Goal: Complete application form

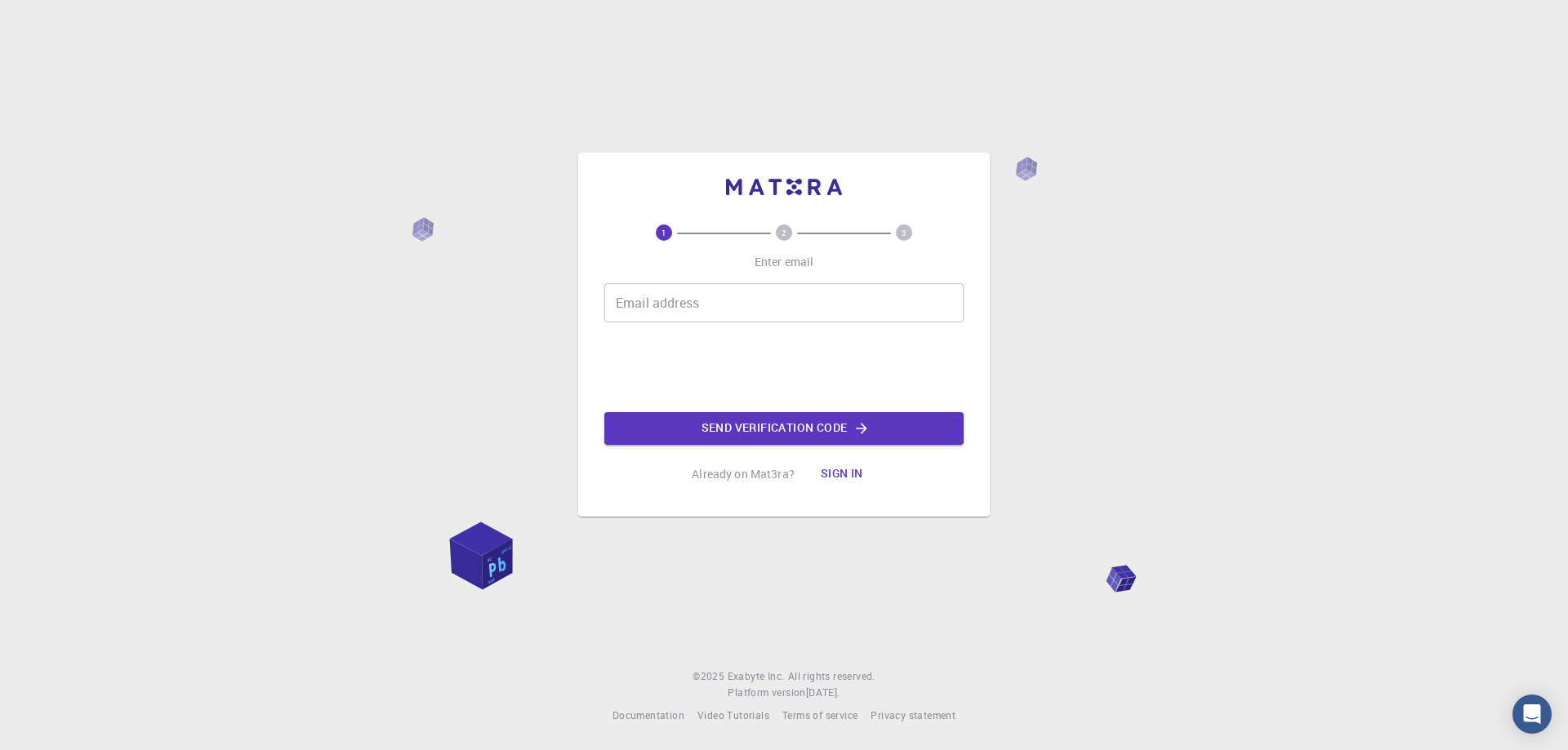
click at [708, 308] on input "Email address" at bounding box center [784, 303] width 360 height 39
type input "[EMAIL_ADDRESS][DOMAIN_NAME]"
click at [712, 427] on button "Send verification code" at bounding box center [784, 428] width 360 height 32
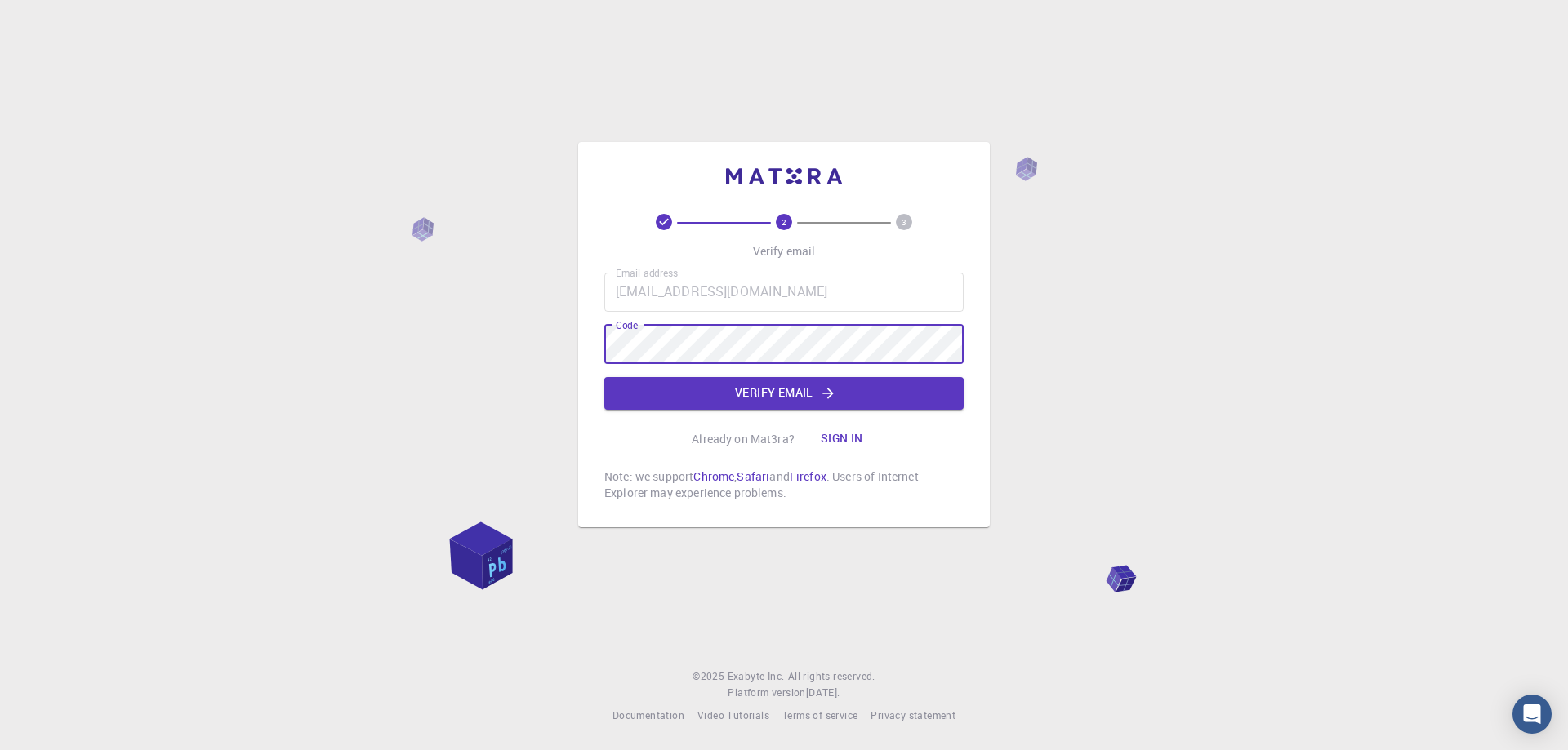
click at [748, 396] on button "Verify email" at bounding box center [784, 393] width 360 height 32
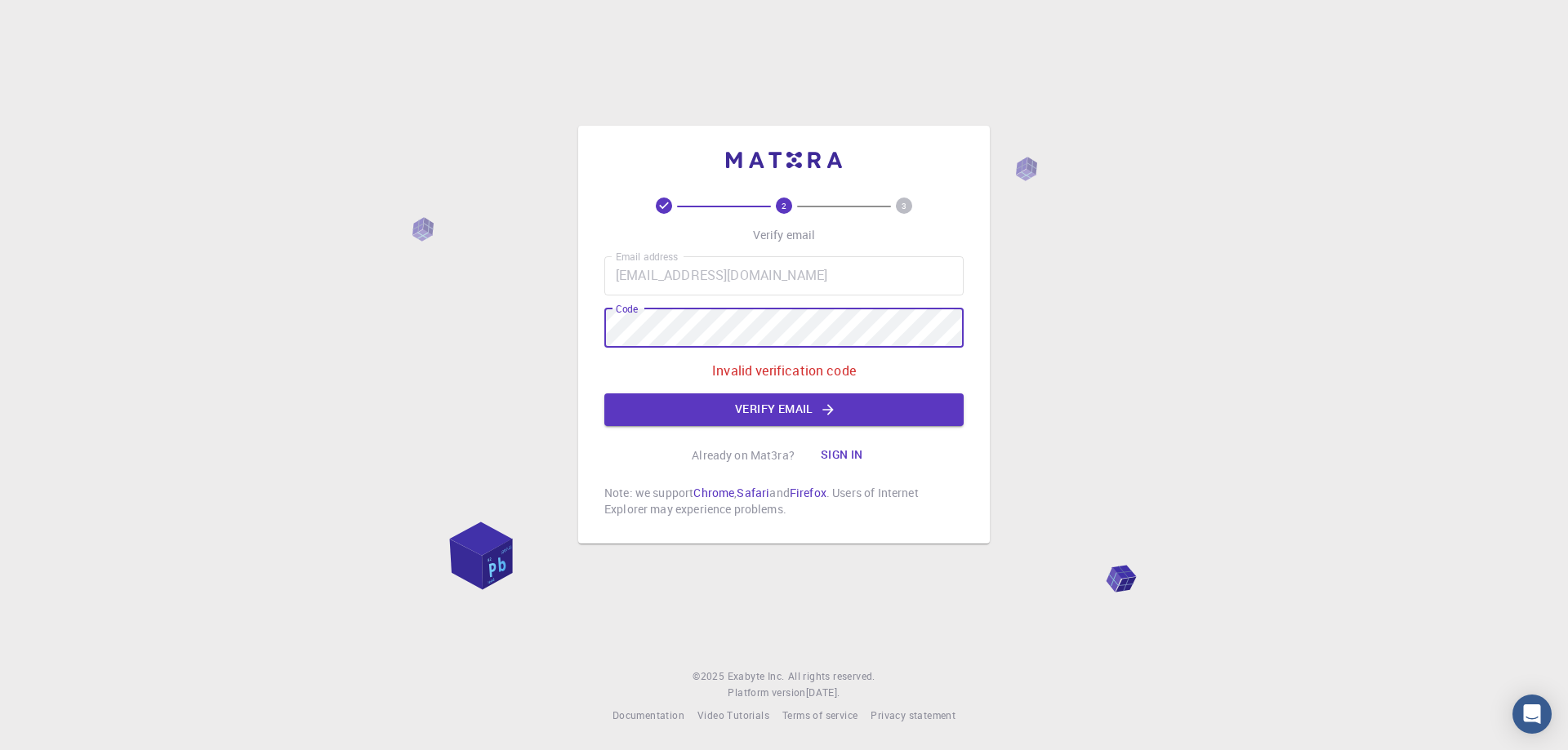
click at [536, 354] on div "2 3 Verify email Email address [EMAIL_ADDRESS][DOMAIN_NAME] Email address Code …" at bounding box center [784, 375] width 1568 height 750
click at [844, 400] on button "Verify email" at bounding box center [784, 409] width 360 height 32
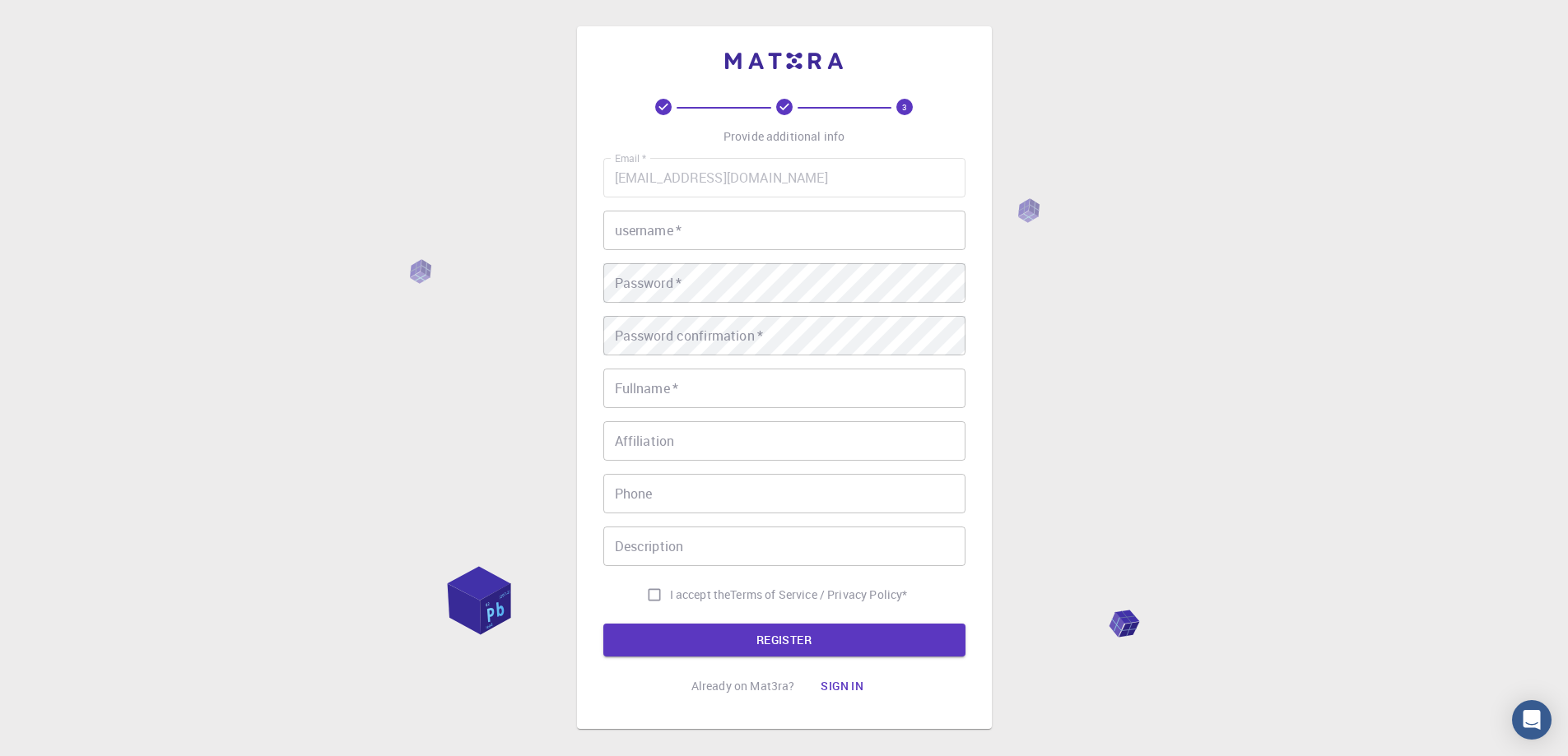
click at [715, 214] on input "username   *" at bounding box center [784, 230] width 362 height 39
click at [651, 234] on input "username   *" at bounding box center [784, 230] width 362 height 39
type input "[PERSON_NAME]"
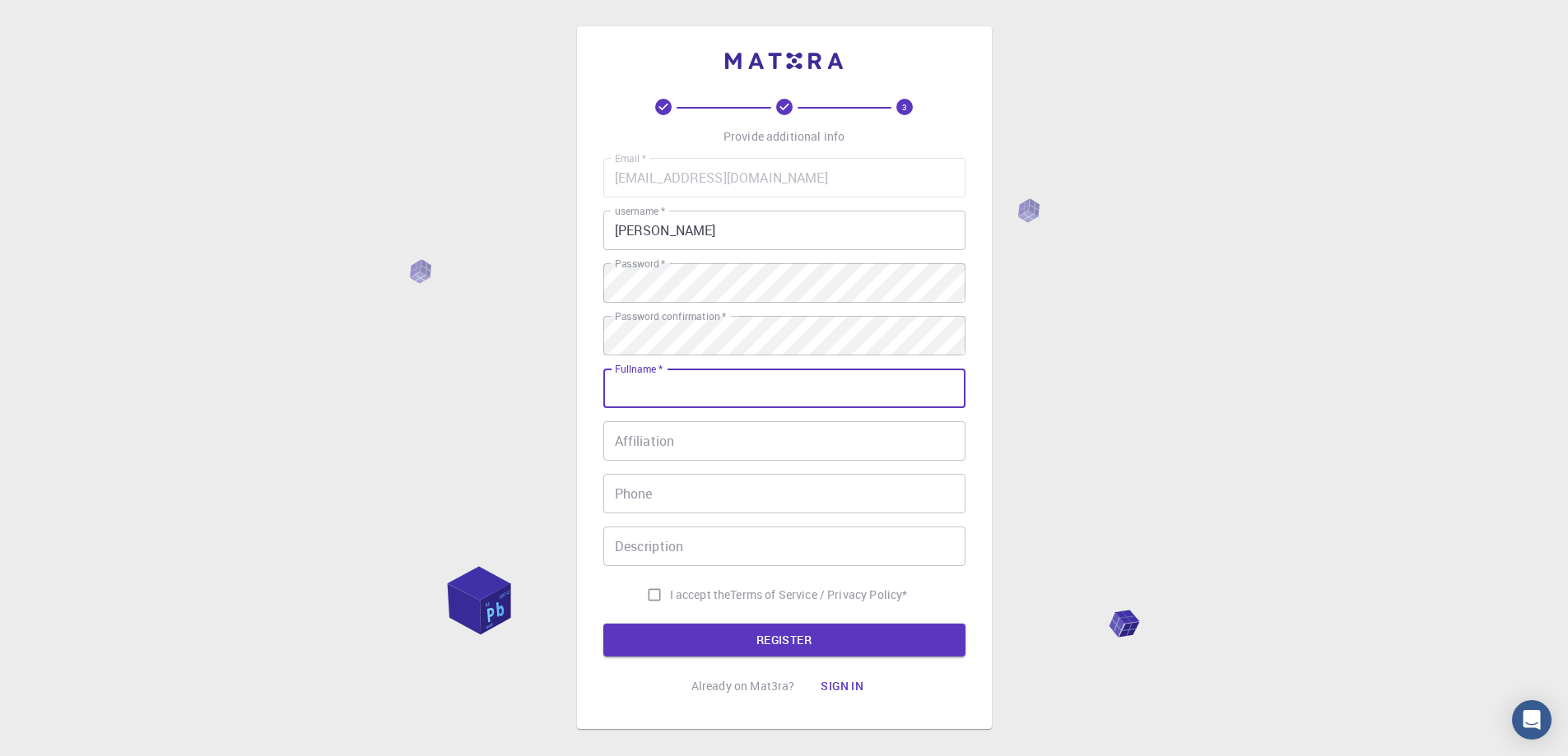
click at [624, 385] on input "Fullname   *" at bounding box center [784, 389] width 362 height 39
type input "[PERSON_NAME]"
type input "01051305325"
click at [654, 444] on input "Affiliation" at bounding box center [784, 441] width 362 height 39
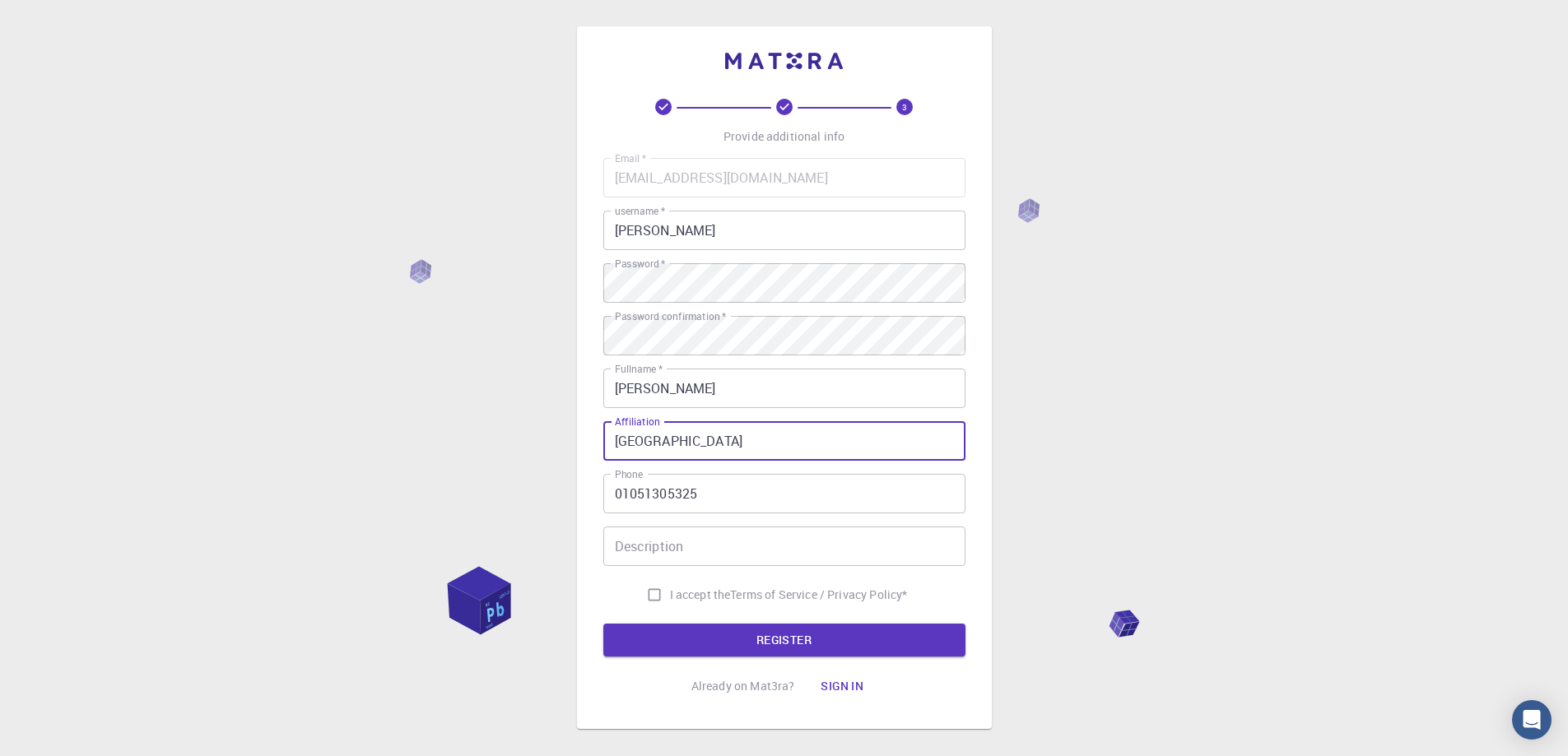
type input "[GEOGRAPHIC_DATA]"
click at [655, 581] on input "I accept the Terms of Service / Privacy Policy *" at bounding box center [655, 596] width 31 height 32
click at [651, 594] on input "I accept the Terms of Service / Privacy Policy *" at bounding box center [655, 596] width 31 height 32
click at [651, 595] on input "I accept the Terms of Service / Privacy Policy *" at bounding box center [655, 596] width 31 height 32
checkbox input "true"
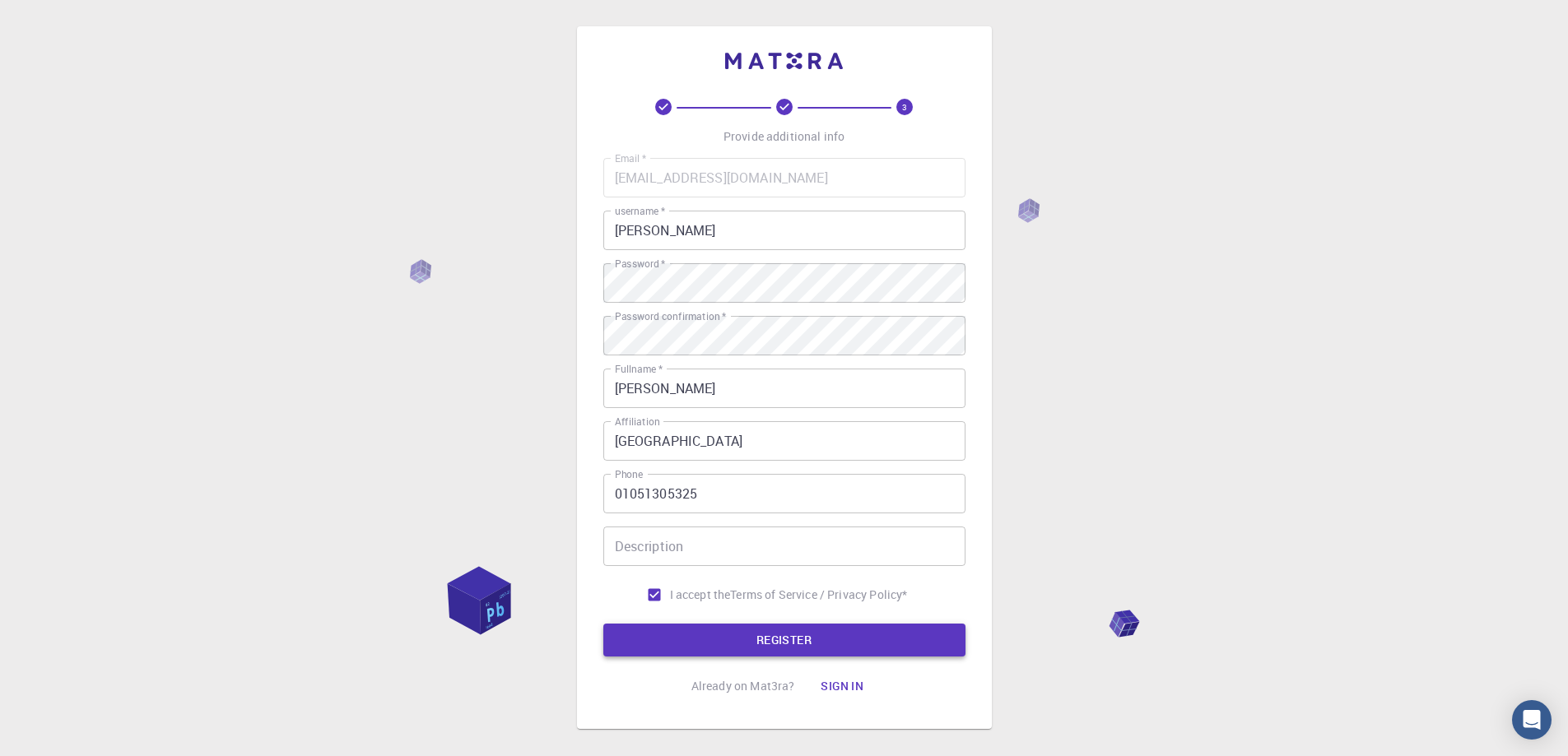
click at [650, 640] on button "REGISTER" at bounding box center [784, 640] width 362 height 32
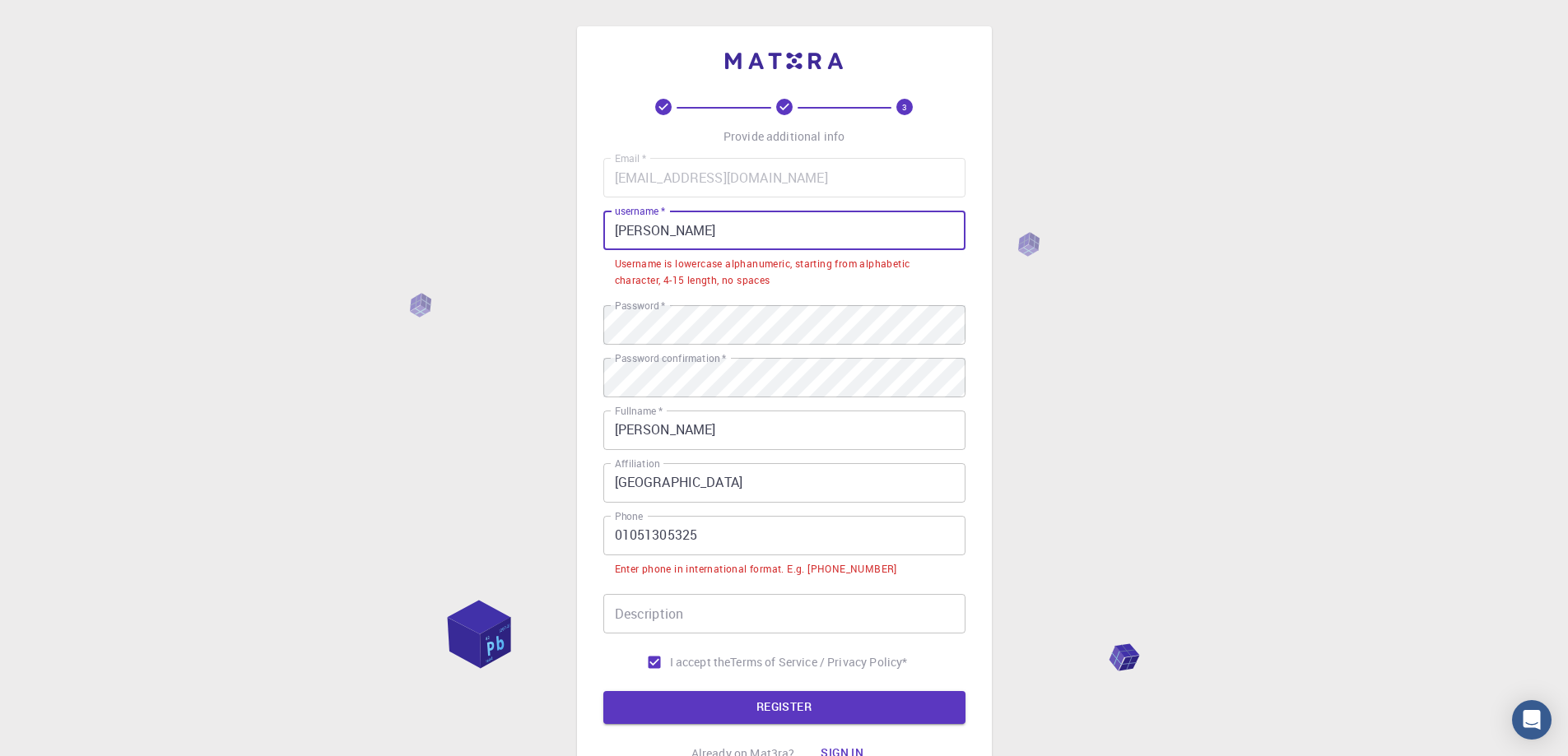
drag, startPoint x: 786, startPoint y: 237, endPoint x: 604, endPoint y: 238, distance: 182.0
click at [604, 238] on input "[PERSON_NAME]" at bounding box center [784, 230] width 362 height 39
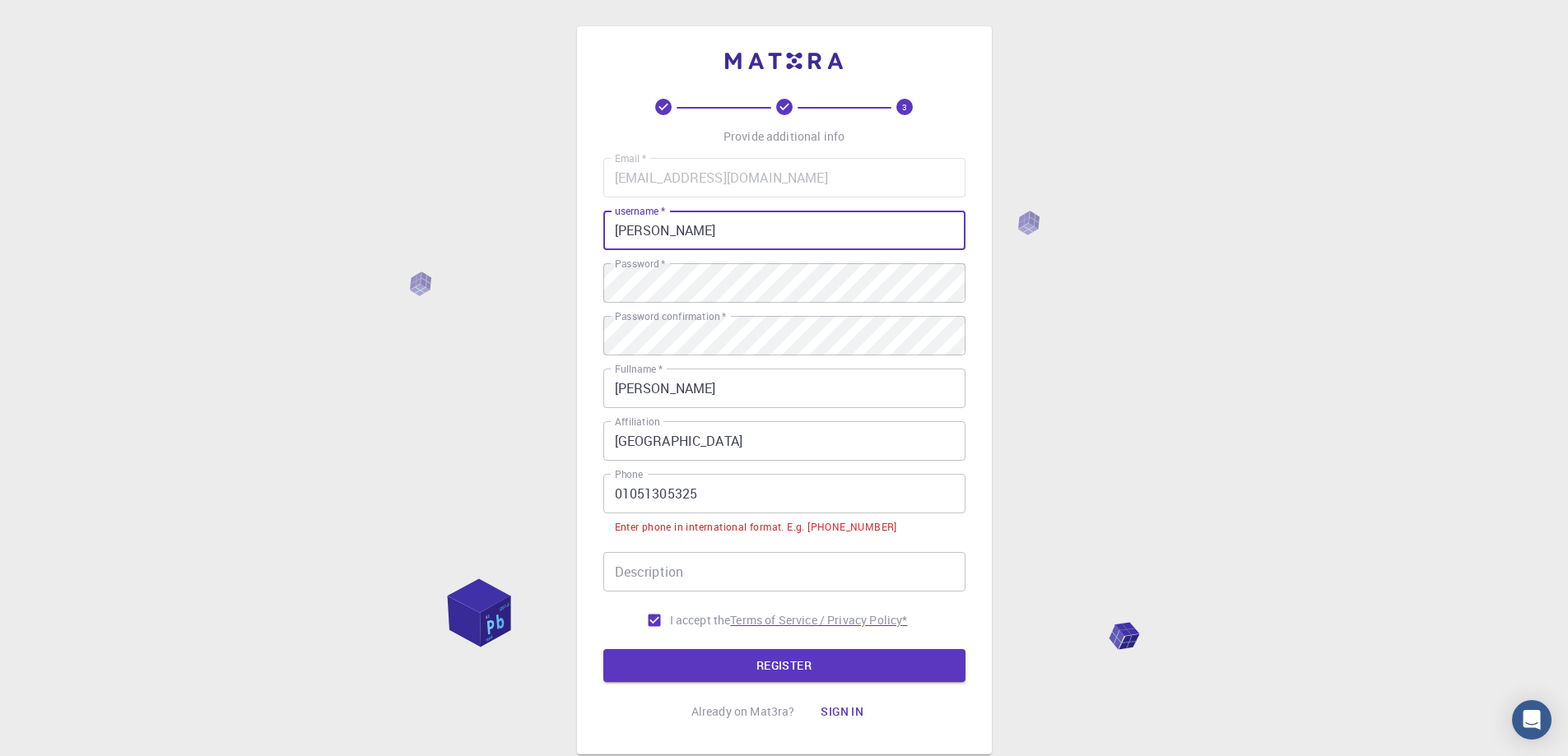
type input "[PERSON_NAME]"
click at [855, 666] on button "REGISTER" at bounding box center [784, 665] width 362 height 32
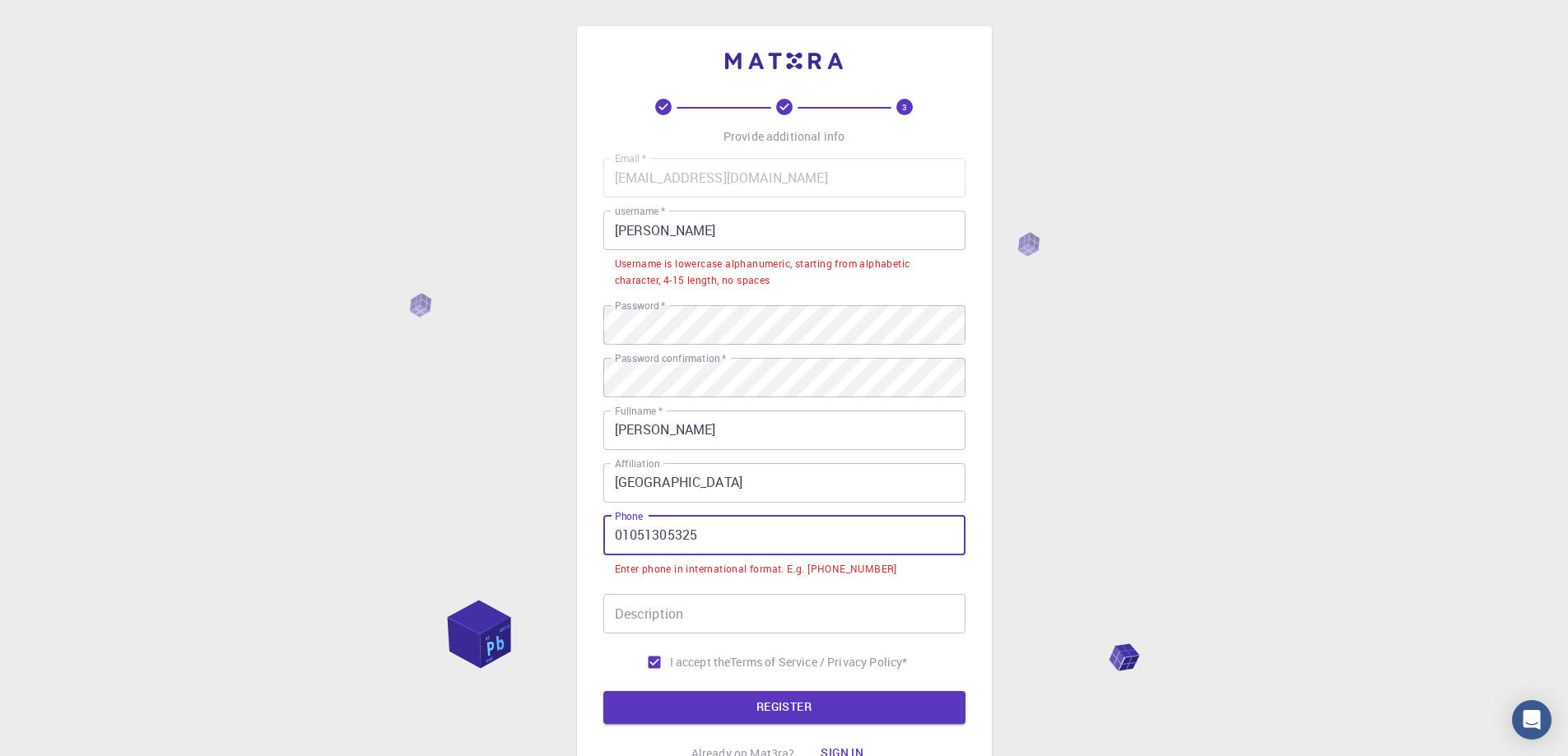
drag, startPoint x: 613, startPoint y: 535, endPoint x: 624, endPoint y: 560, distance: 27.3
click at [613, 535] on input "01051305325" at bounding box center [784, 536] width 362 height 39
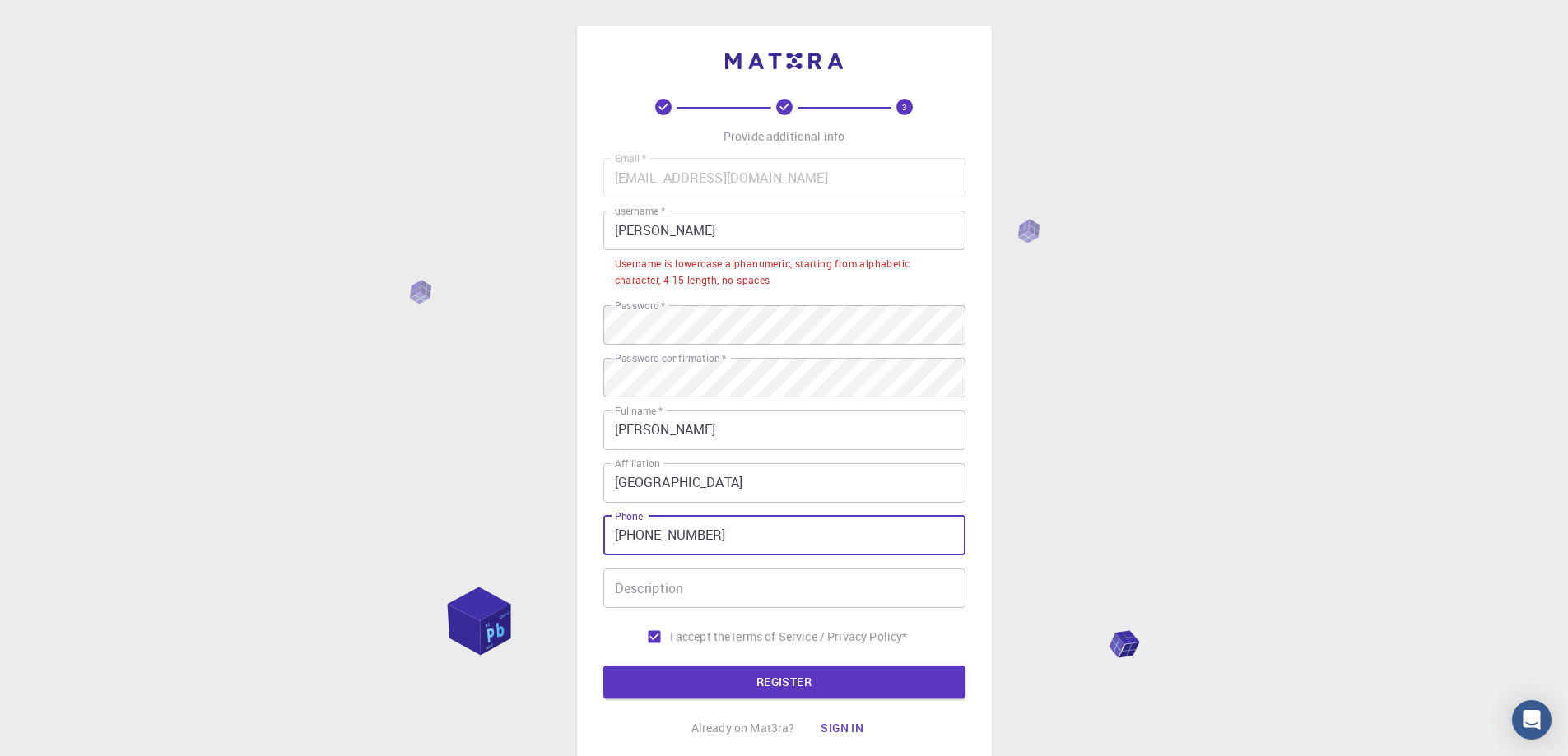
click at [646, 531] on input "[PHONE_NUMBER]" at bounding box center [784, 536] width 362 height 39
type input "[PHONE_NUMBER]"
click at [771, 680] on button "REGISTER" at bounding box center [784, 681] width 362 height 32
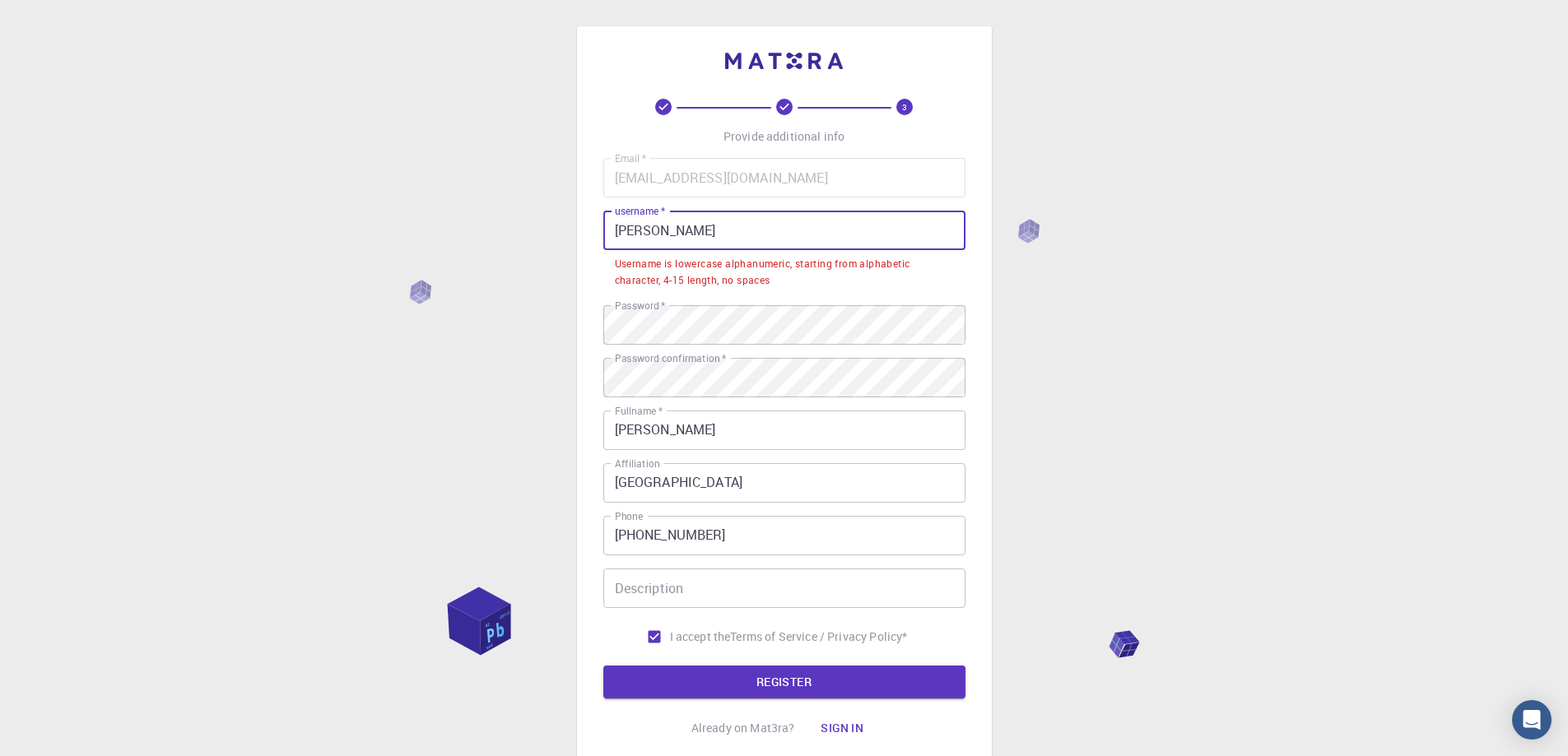
click at [659, 223] on input "[PERSON_NAME]" at bounding box center [784, 230] width 362 height 39
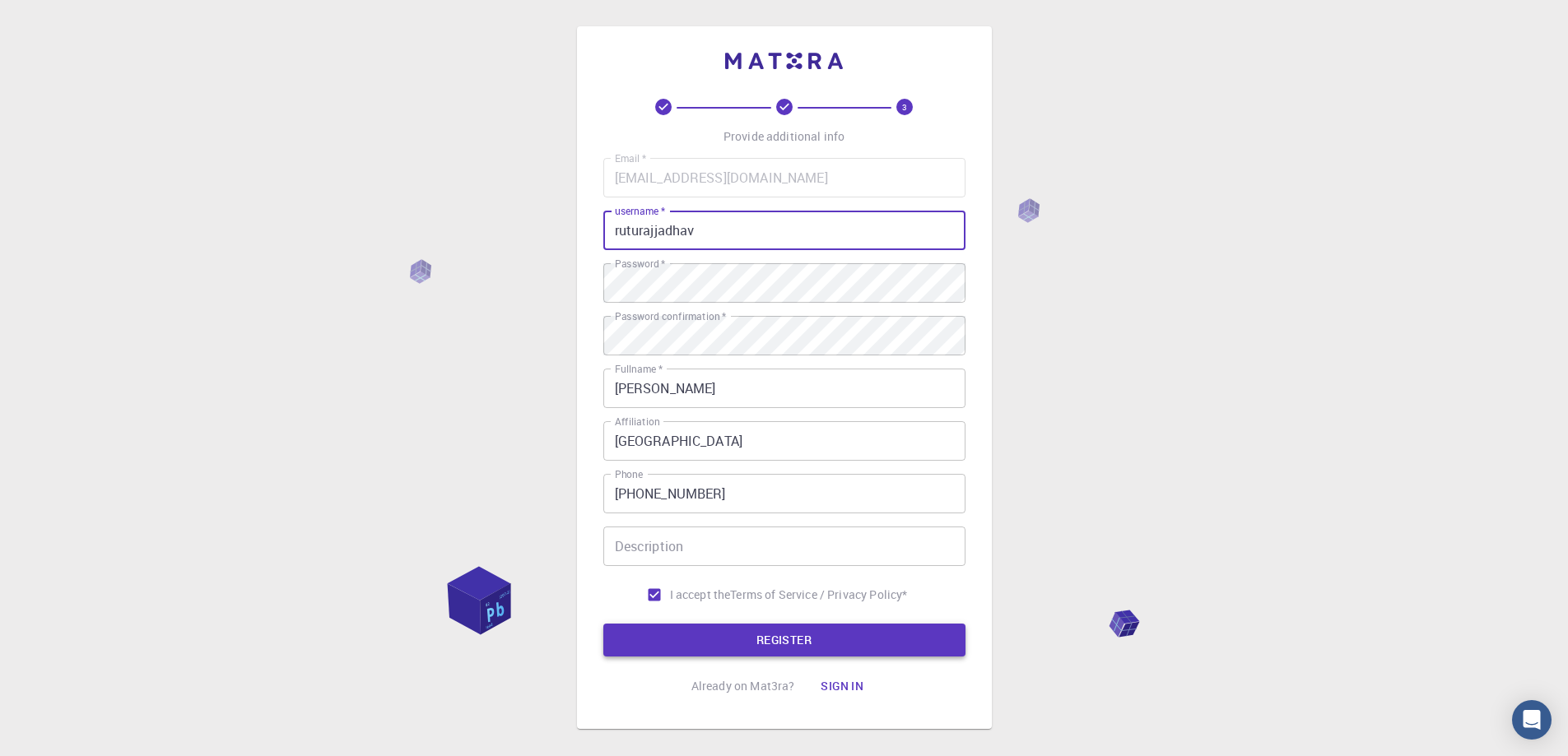
type input "ruturajjadhav"
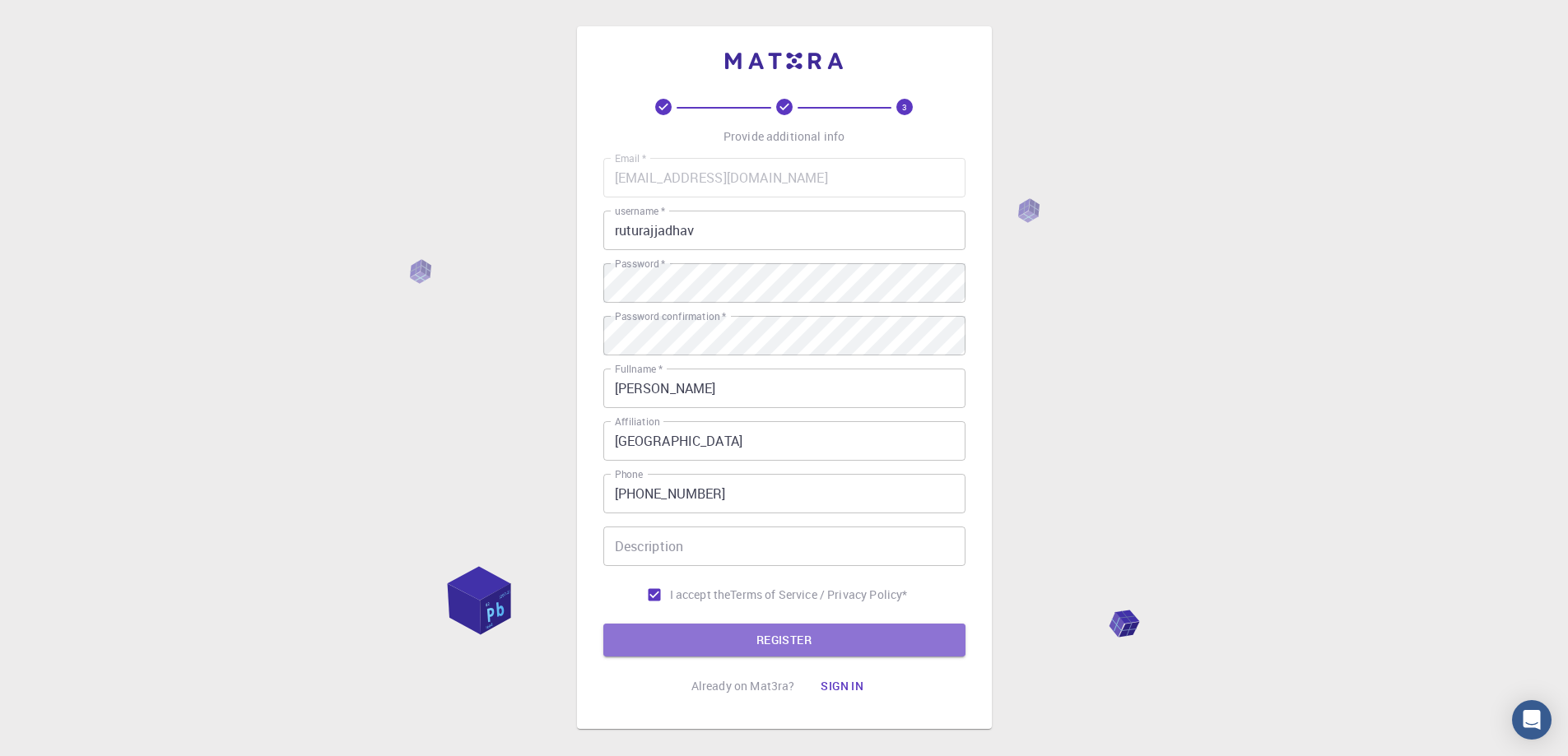
click at [728, 630] on button "REGISTER" at bounding box center [784, 640] width 362 height 32
click at [800, 641] on button "REGISTER" at bounding box center [784, 640] width 362 height 32
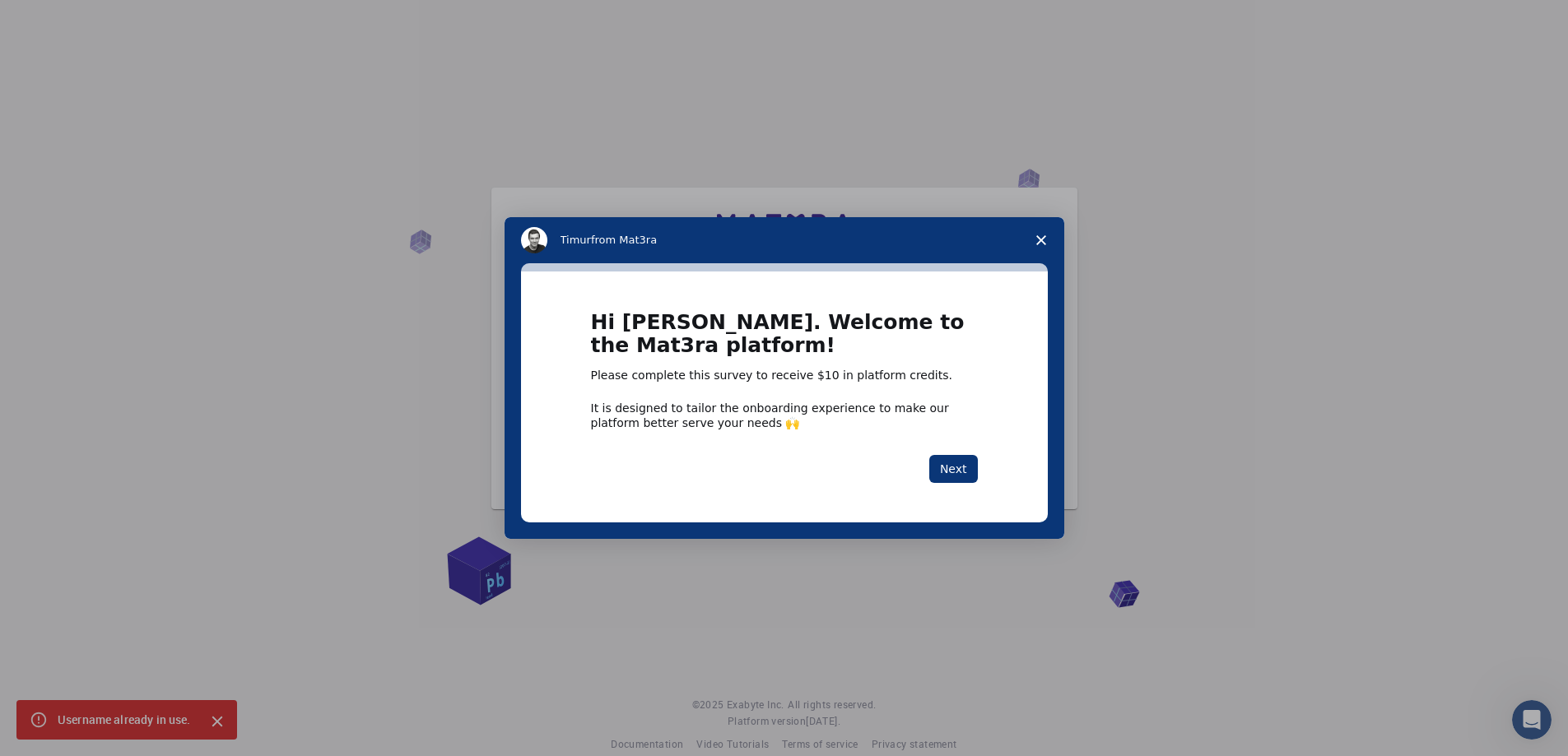
click at [1043, 242] on polygon "Close survey" at bounding box center [1040, 240] width 10 height 10
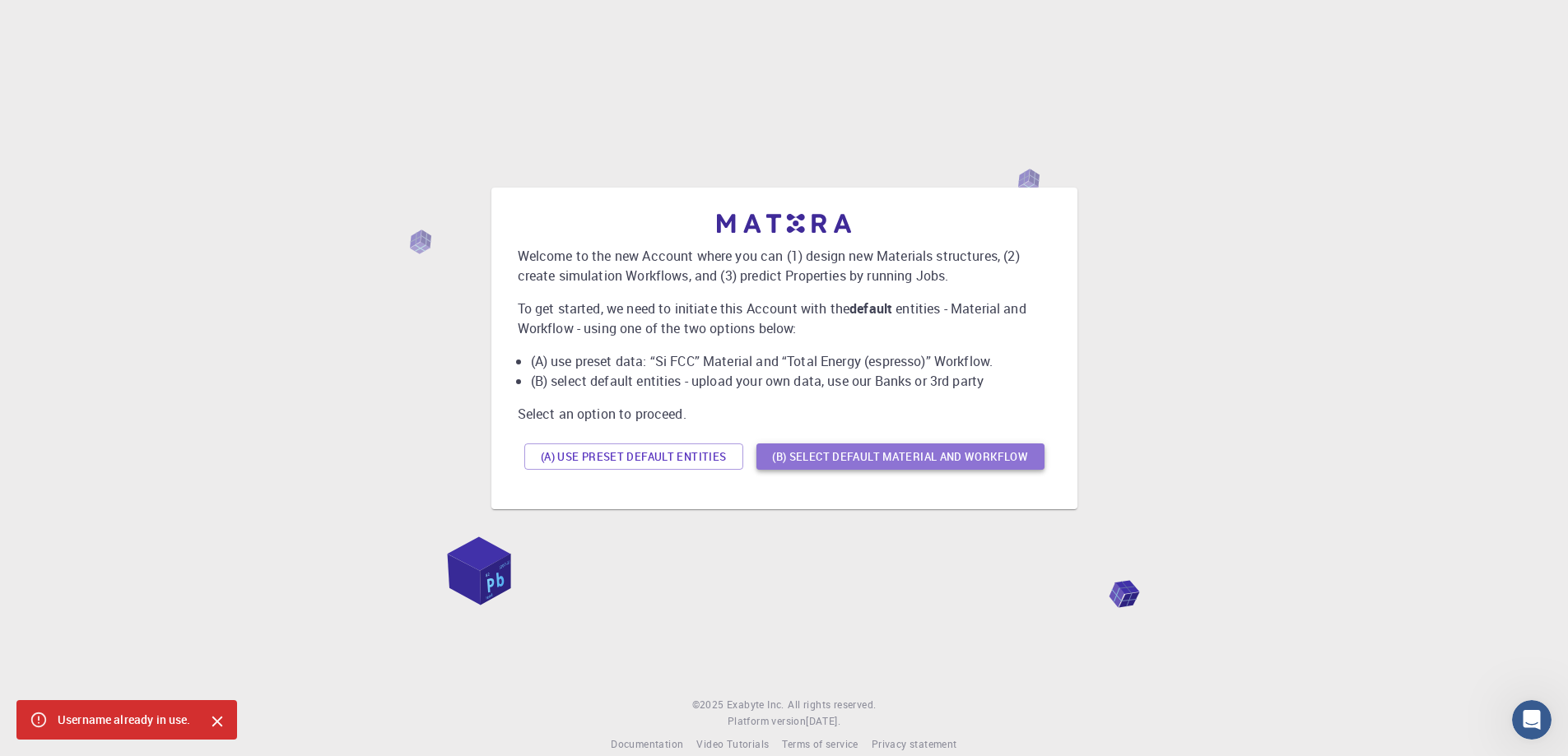
click at [1033, 449] on button "(B) Select default material and workflow" at bounding box center [900, 457] width 288 height 27
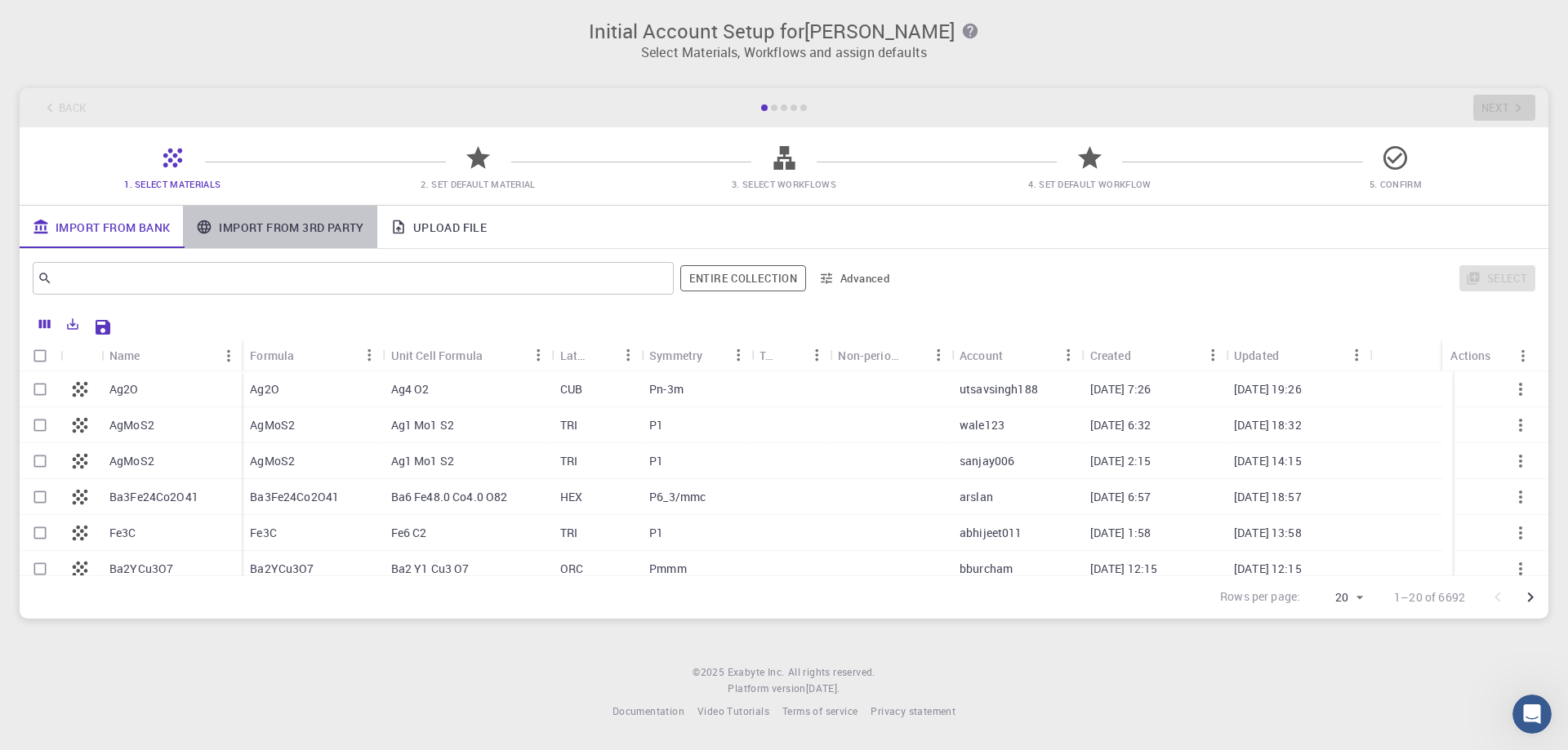
click at [219, 236] on link "Import From 3rd Party" at bounding box center [279, 227] width 193 height 42
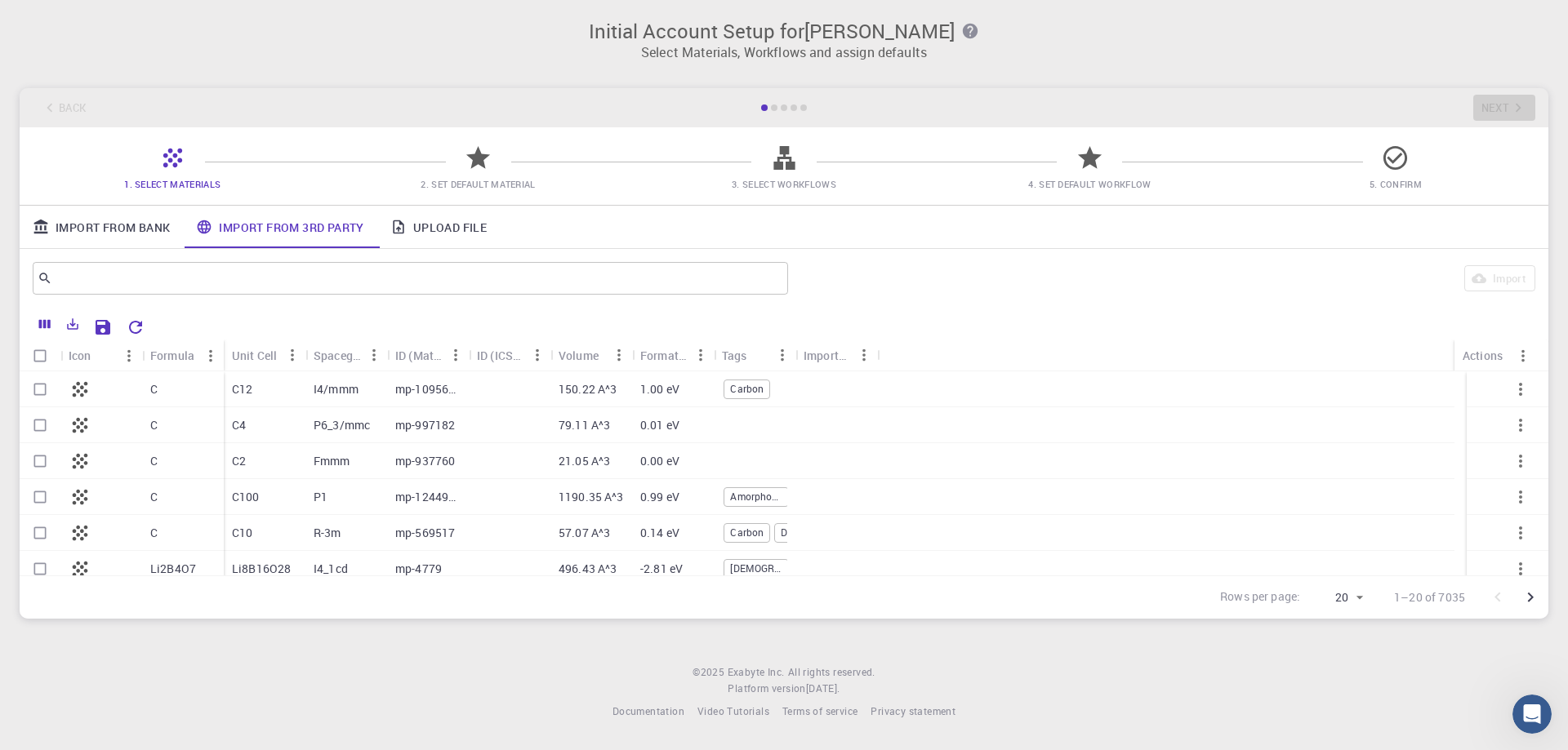
click at [156, 242] on link "Import From Bank" at bounding box center [101, 227] width 163 height 42
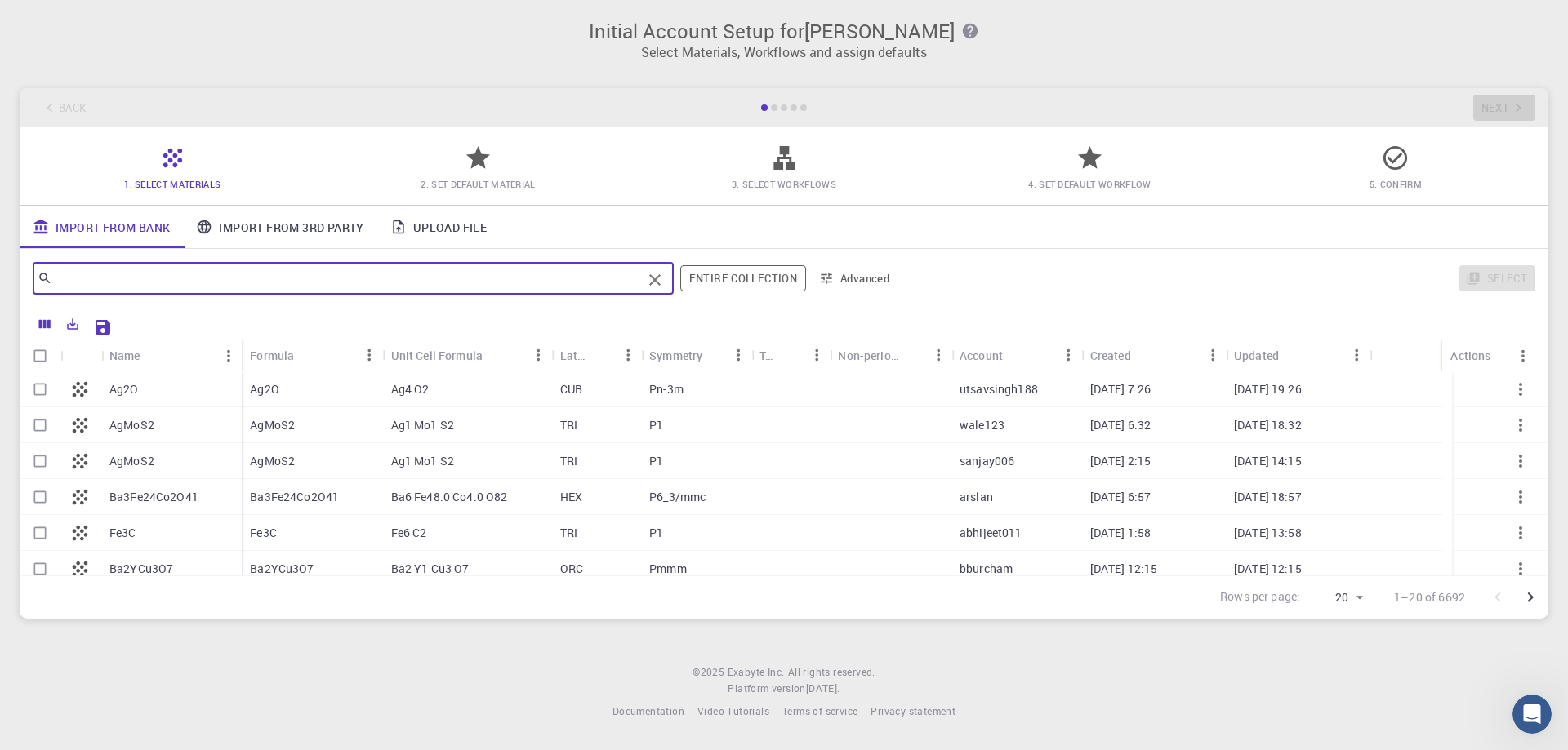
click at [284, 285] on input "text" at bounding box center [348, 277] width 590 height 22
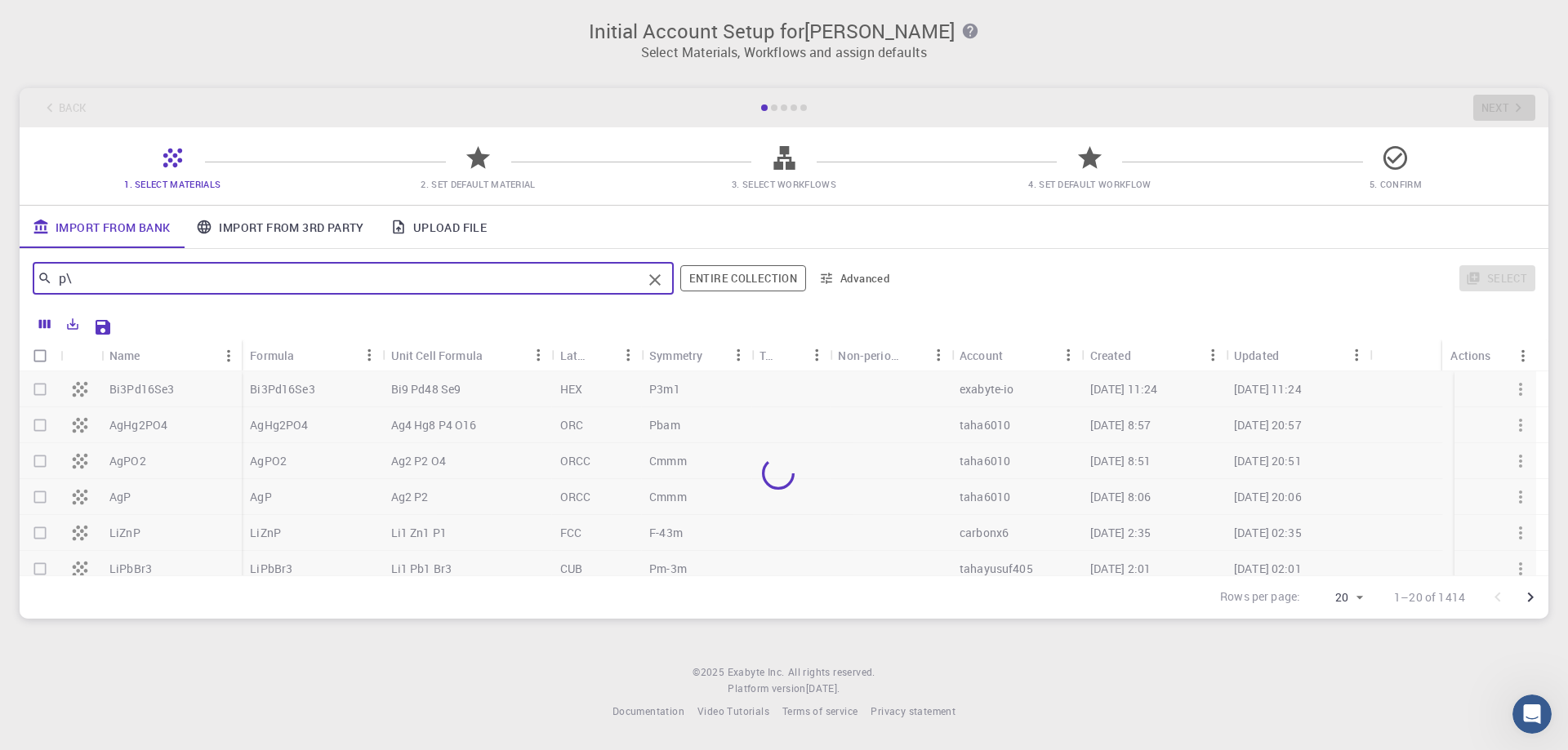
type input "p"
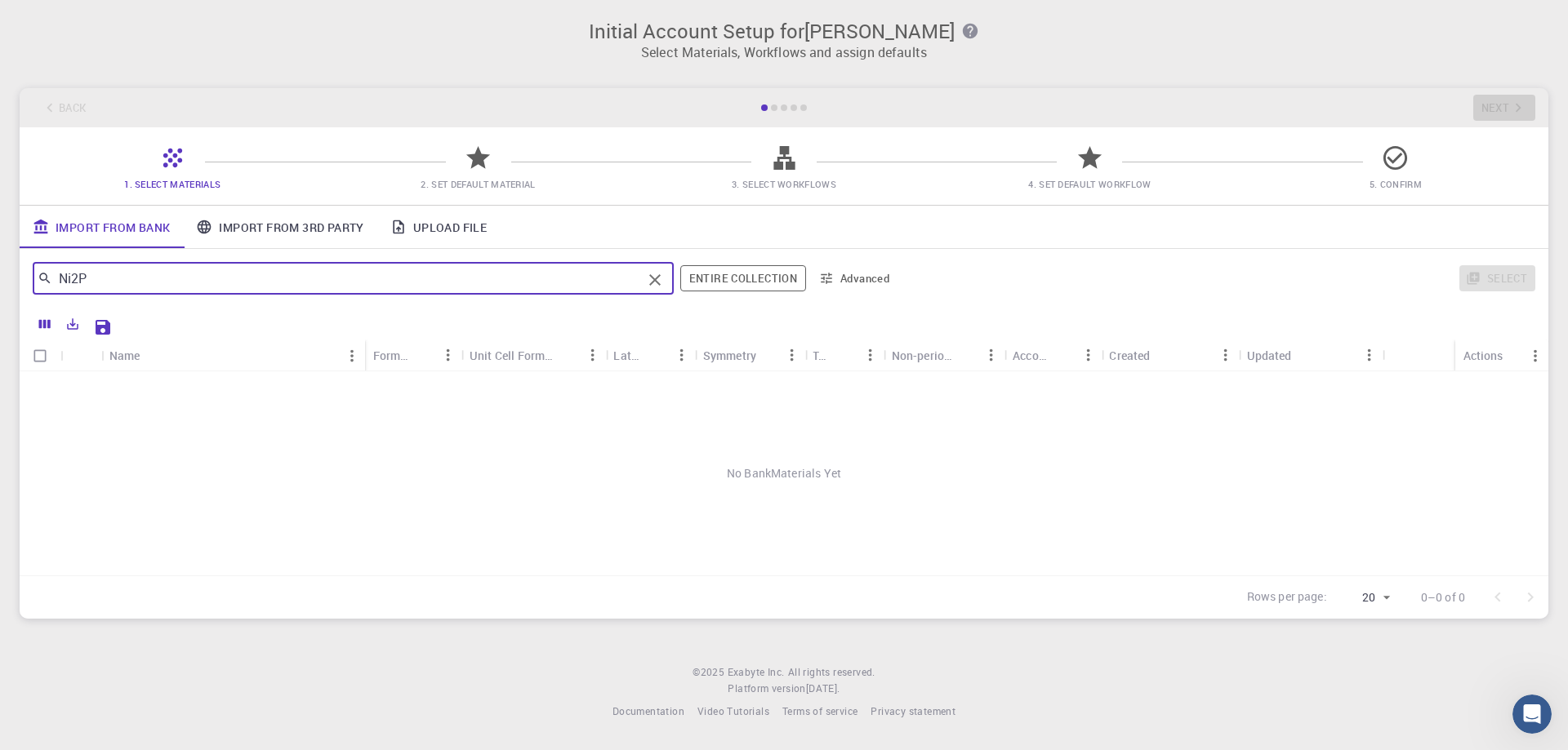
drag, startPoint x: 135, startPoint y: 277, endPoint x: 0, endPoint y: 304, distance: 137.7
click at [0, 301] on div "Initial Account Setup for [PERSON_NAME] Select Materials, Workflows and assign …" at bounding box center [784, 319] width 1568 height 639
type input "0"
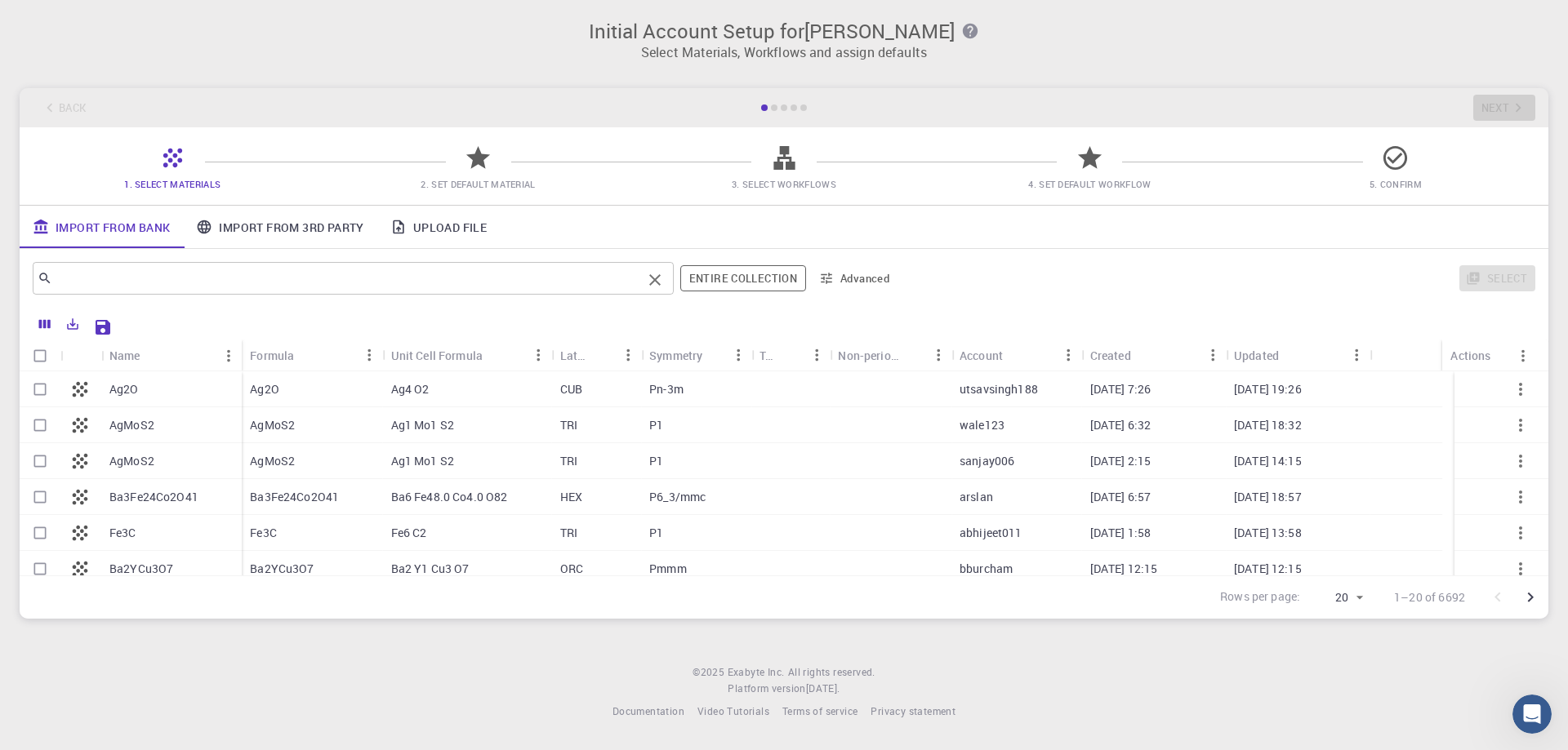
click at [414, 284] on input "text" at bounding box center [348, 277] width 590 height 22
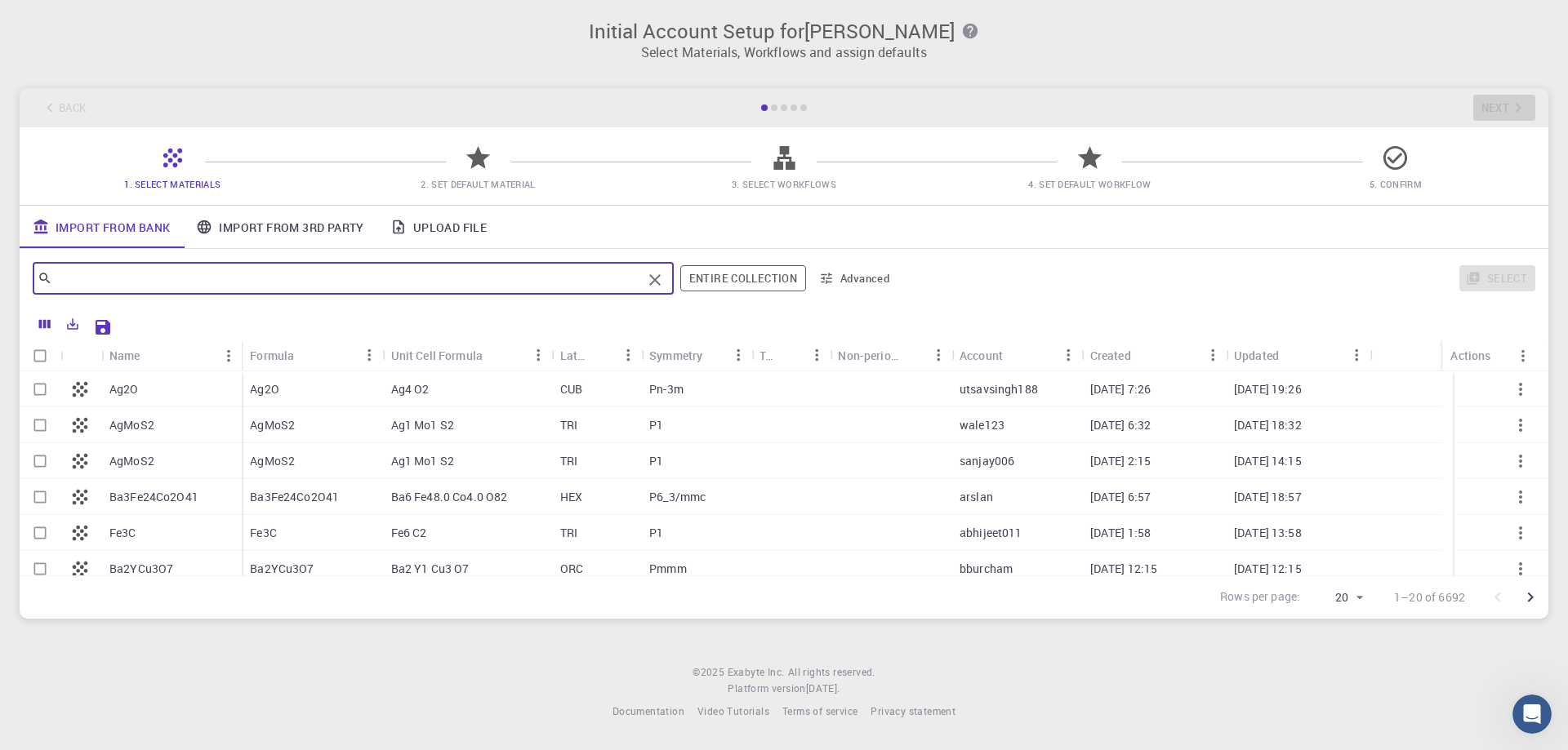
paste input "[PERSON_NAME] create -n qe python=3.10 -y [PERSON_NAME] activate [PERSON_NAME] …"
type input "[PERSON_NAME] create -n qe python=3.10 -y [PERSON_NAME] activate [PERSON_NAME] …"
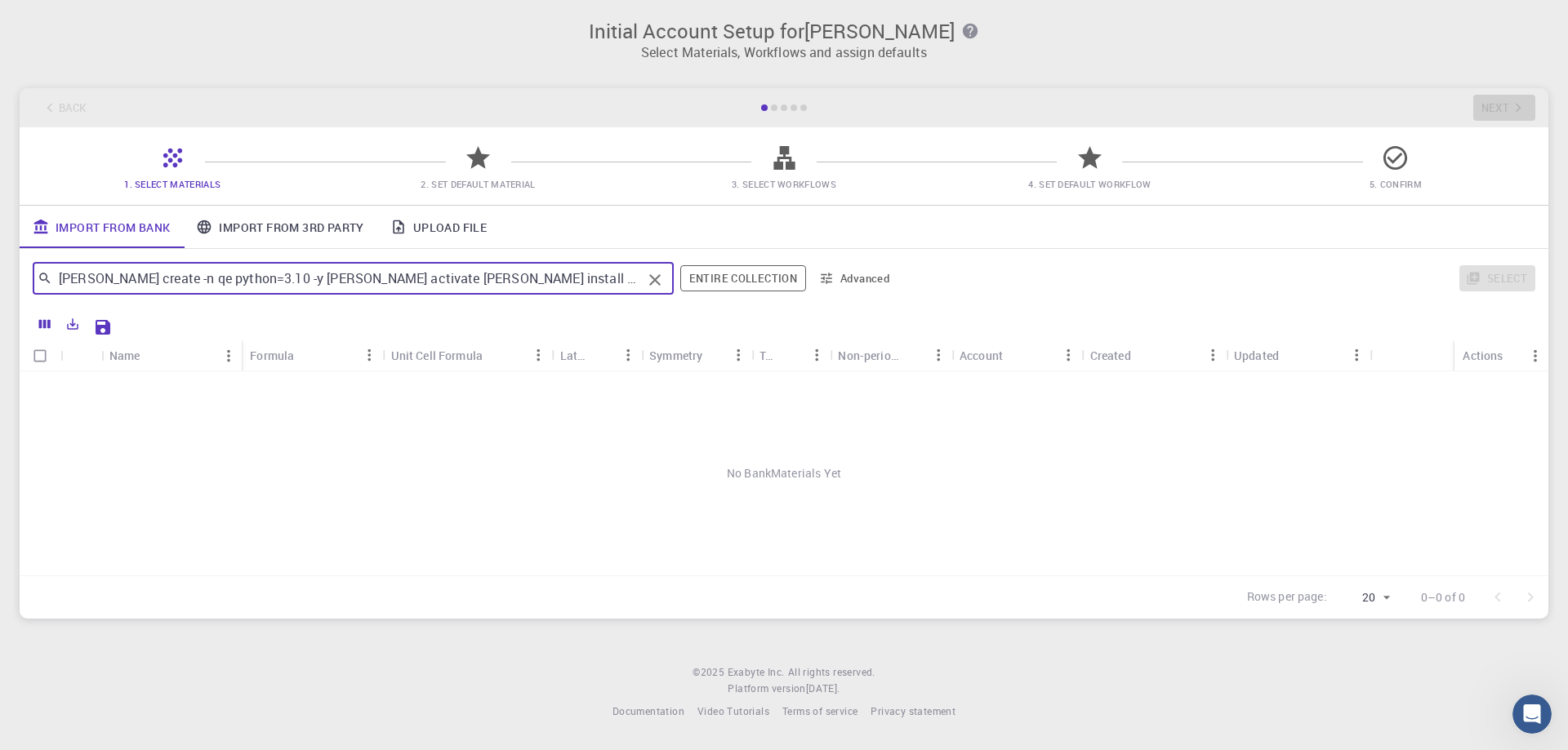
click at [656, 278] on icon "Clear" at bounding box center [655, 280] width 20 height 20
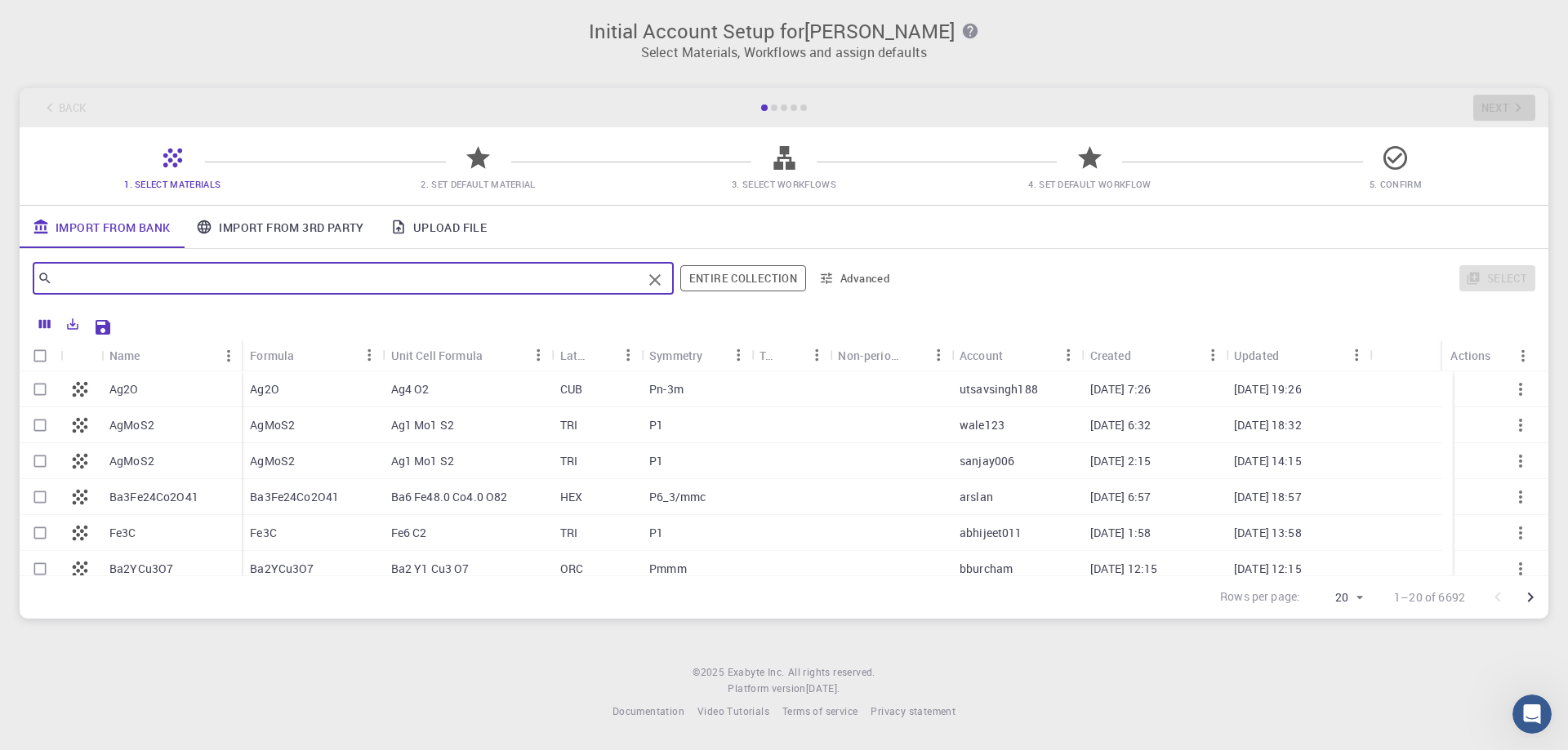
click at [464, 287] on input "text" at bounding box center [348, 277] width 590 height 22
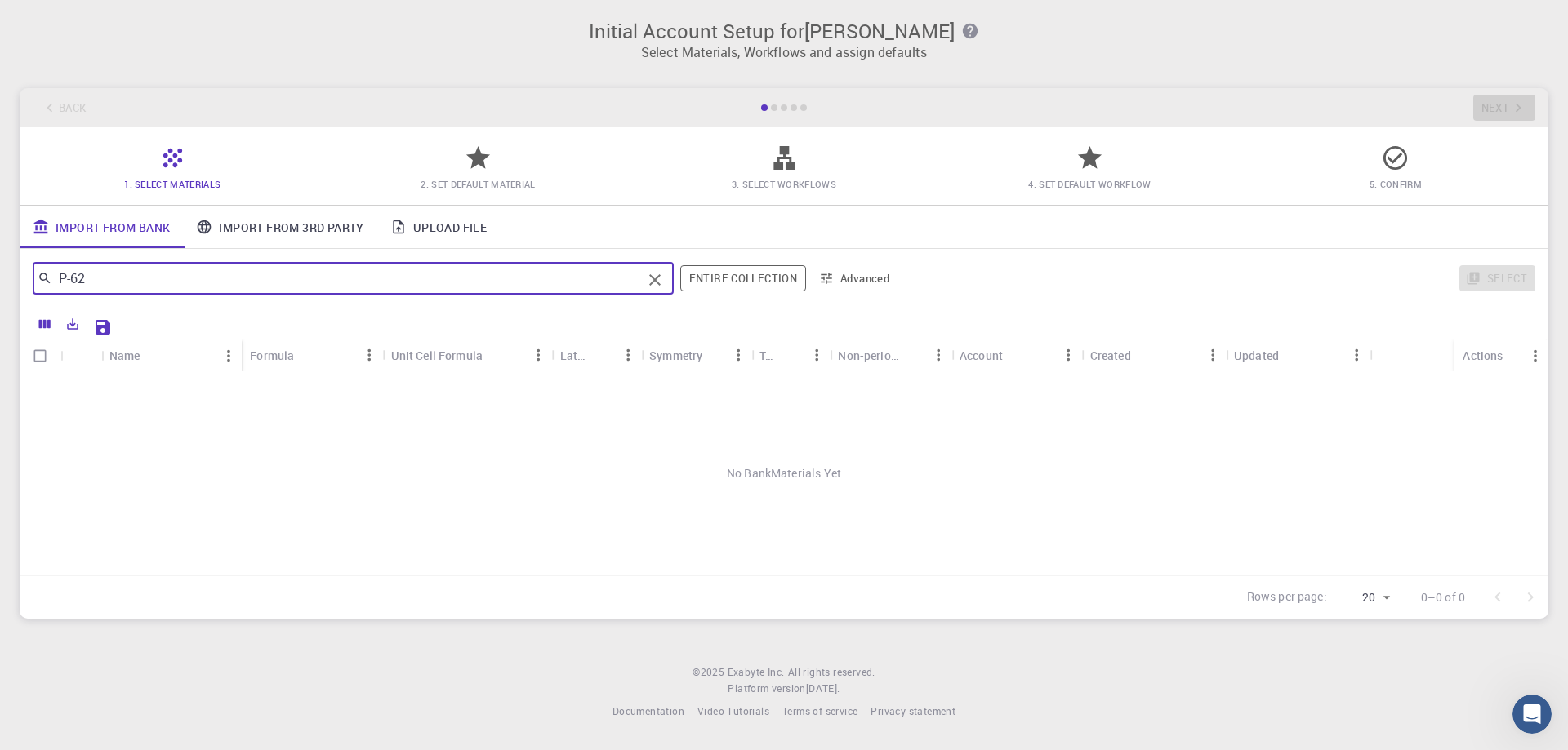
drag, startPoint x: 149, startPoint y: 290, endPoint x: 0, endPoint y: 268, distance: 150.6
click at [0, 268] on div "Initial Account Setup for [PERSON_NAME] Select Materials, Workflows and assign …" at bounding box center [784, 319] width 1568 height 639
type input "P-62"
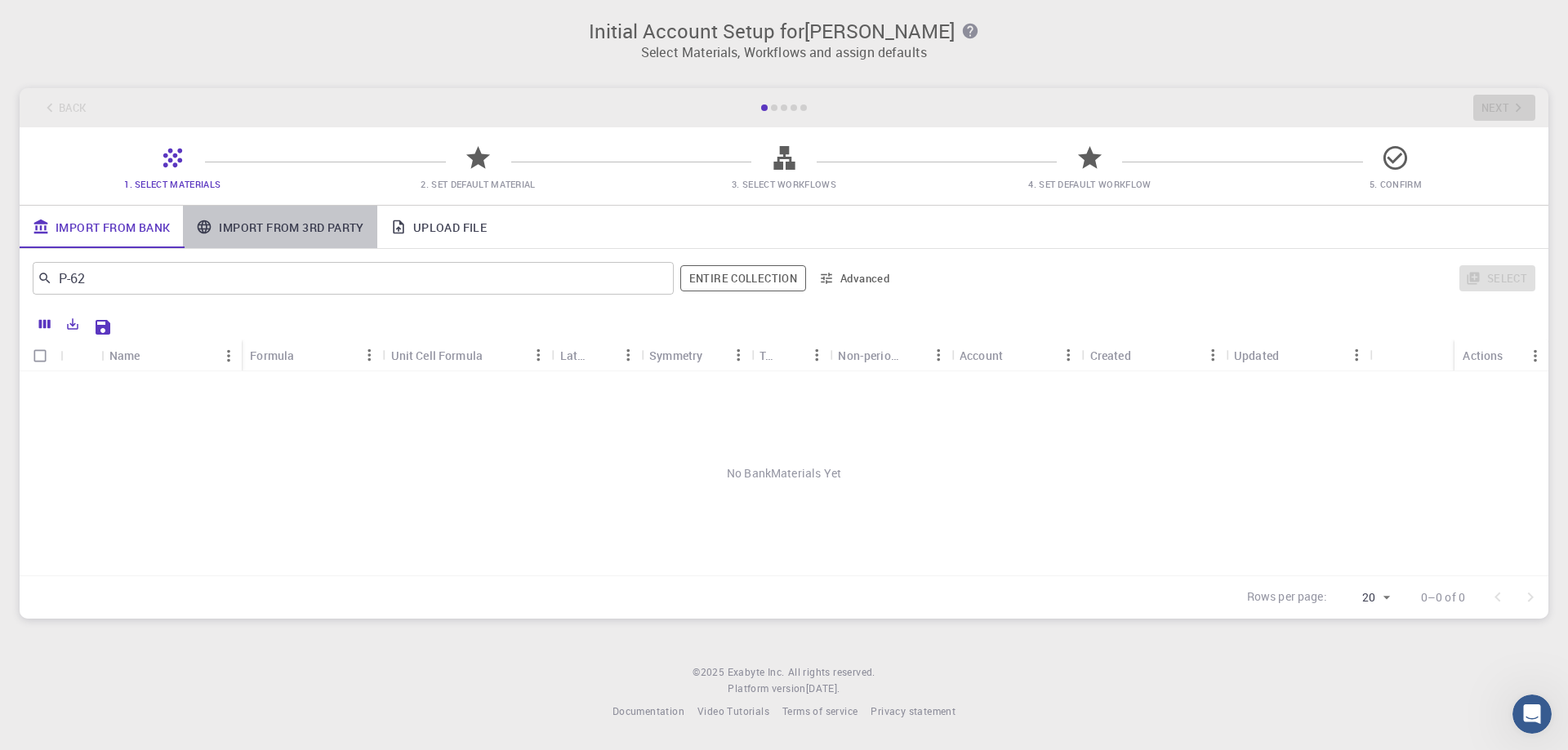
click at [321, 217] on link "Import From 3rd Party" at bounding box center [279, 227] width 193 height 42
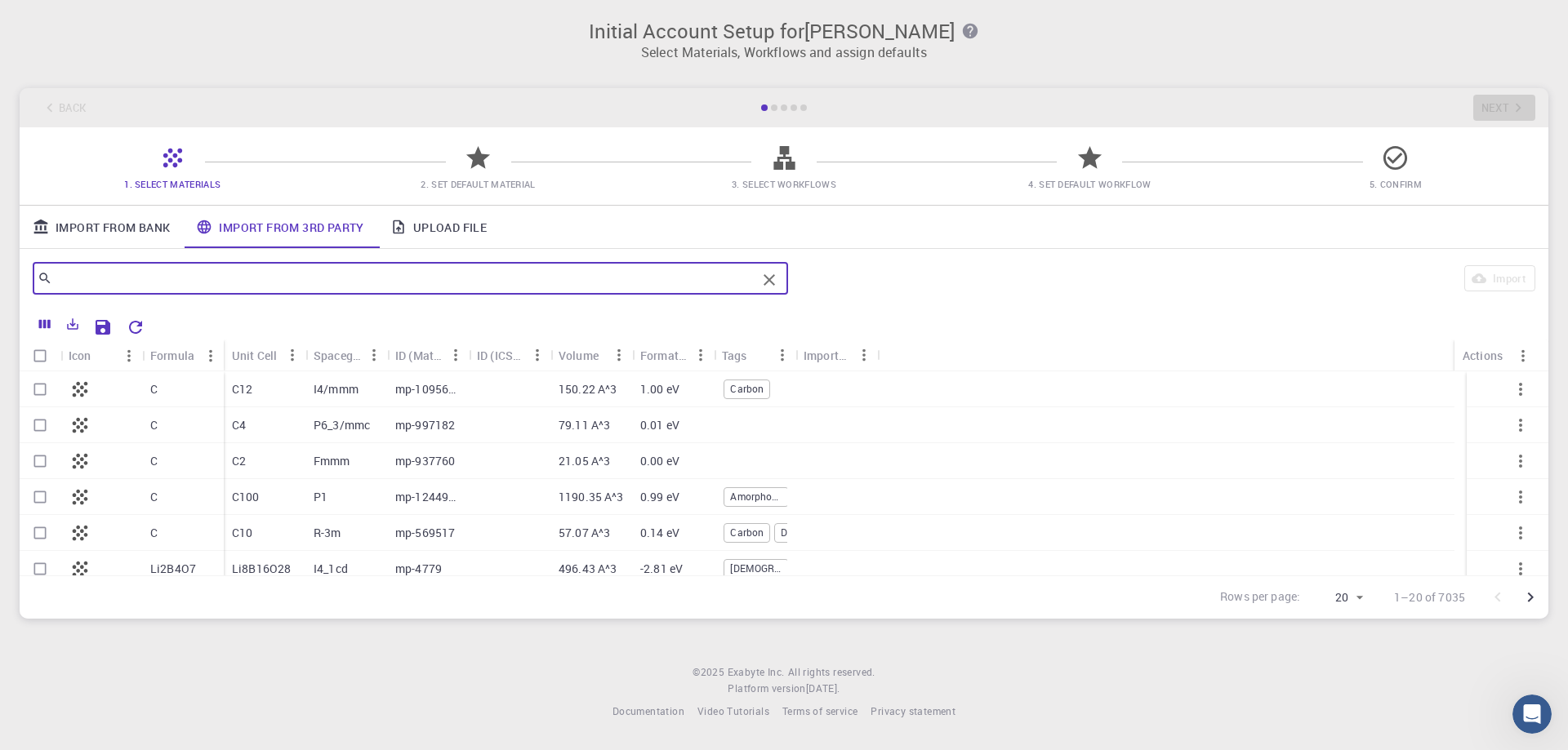
click at [267, 281] on input "text" at bounding box center [404, 277] width 704 height 22
type input "n"
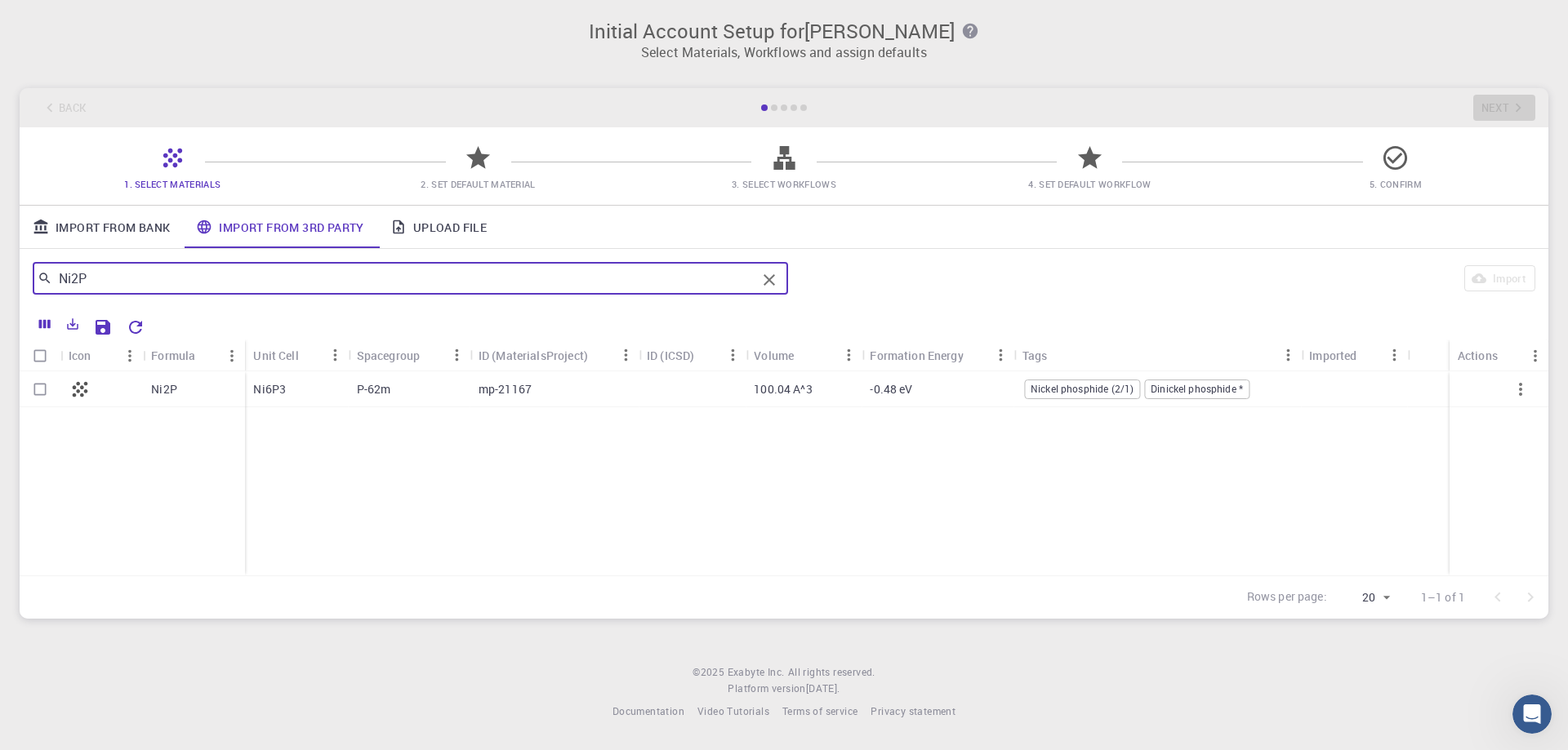
type input "Ni2P"
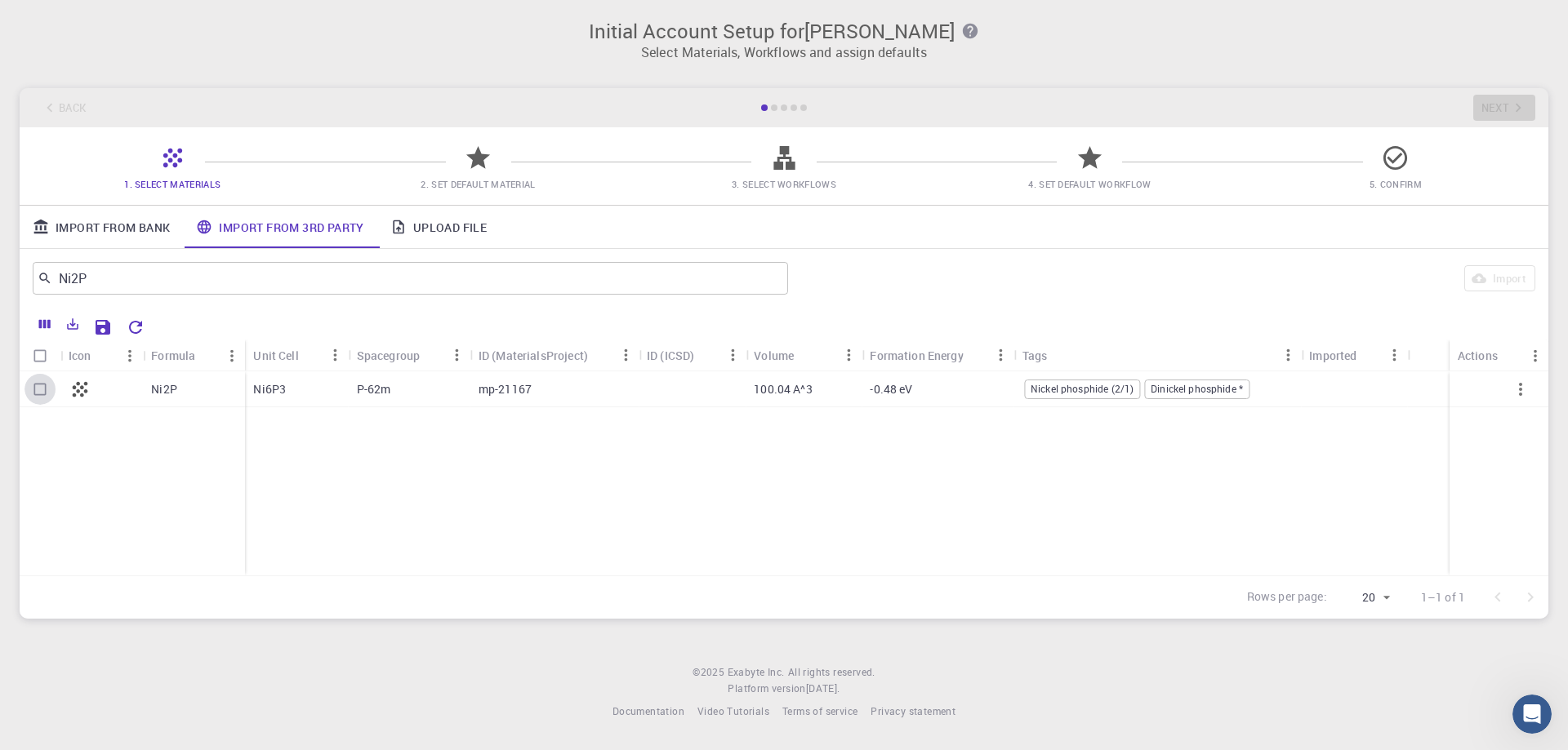
click at [37, 390] on input "Select row" at bounding box center [40, 390] width 31 height 31
checkbox input "true"
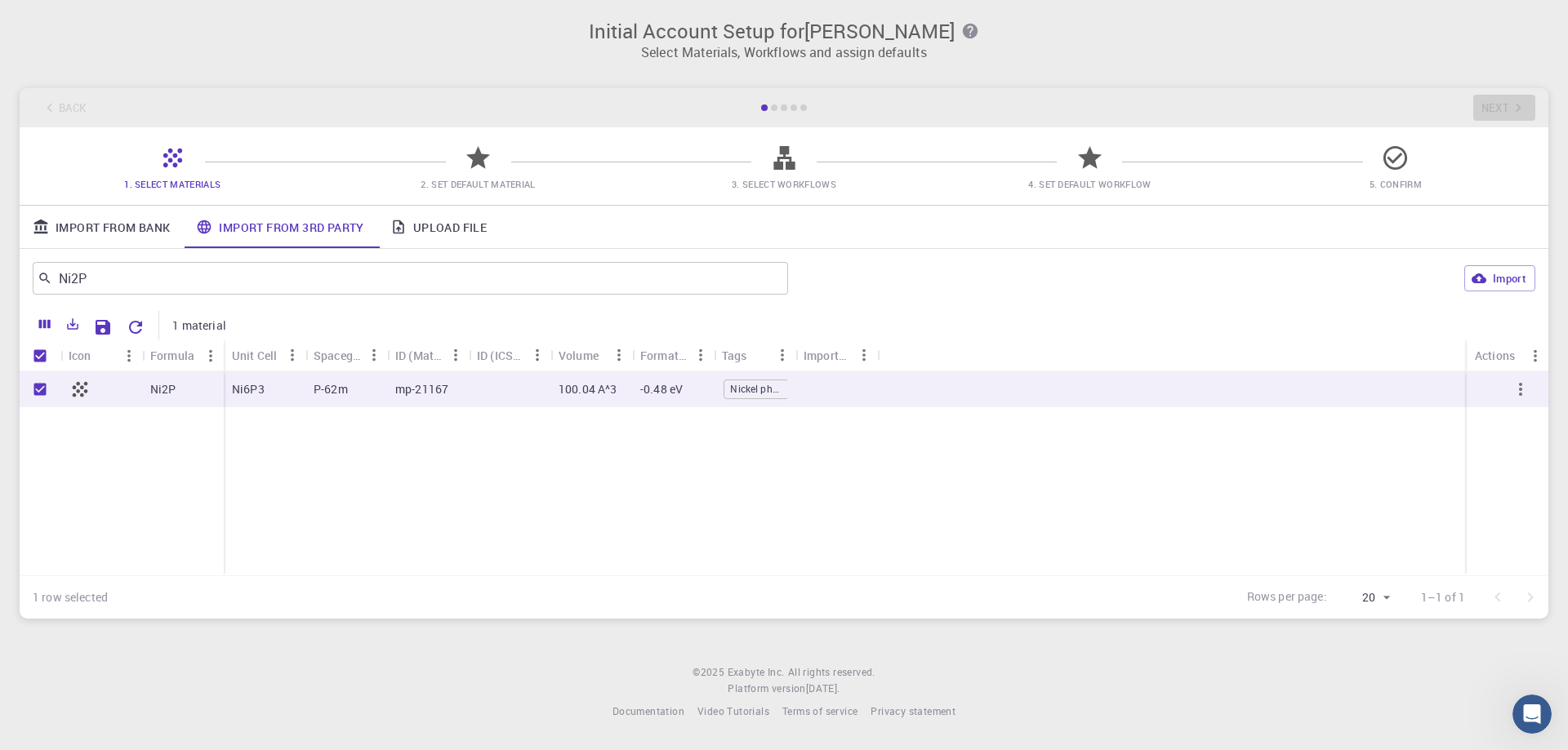
drag, startPoint x: 778, startPoint y: 391, endPoint x: 778, endPoint y: 400, distance: 9.0
click at [778, 393] on div "Nickel phosphide (2/1)" at bounding box center [756, 390] width 65 height 20
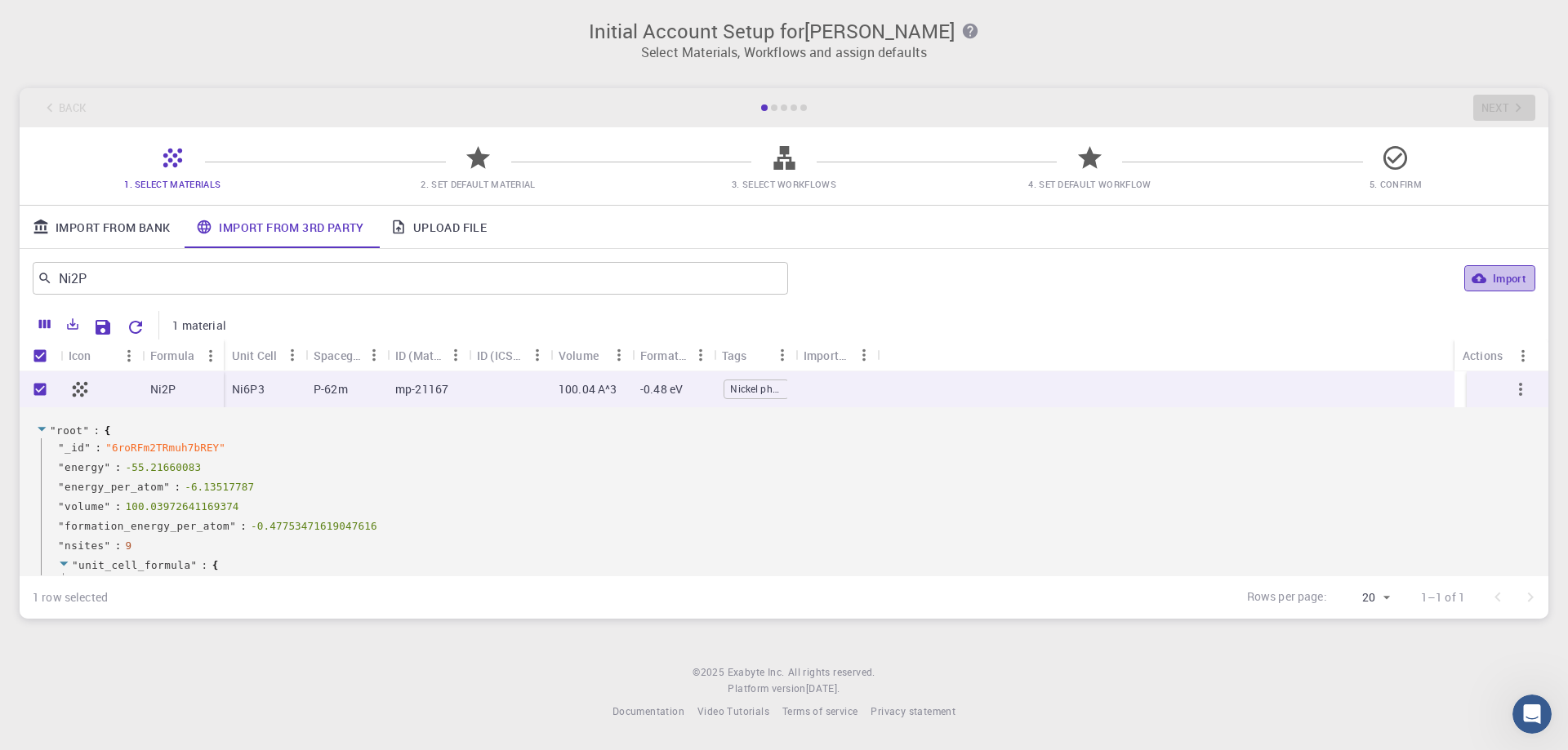
click at [1521, 272] on button "Import" at bounding box center [1500, 278] width 71 height 26
checkbox input "false"
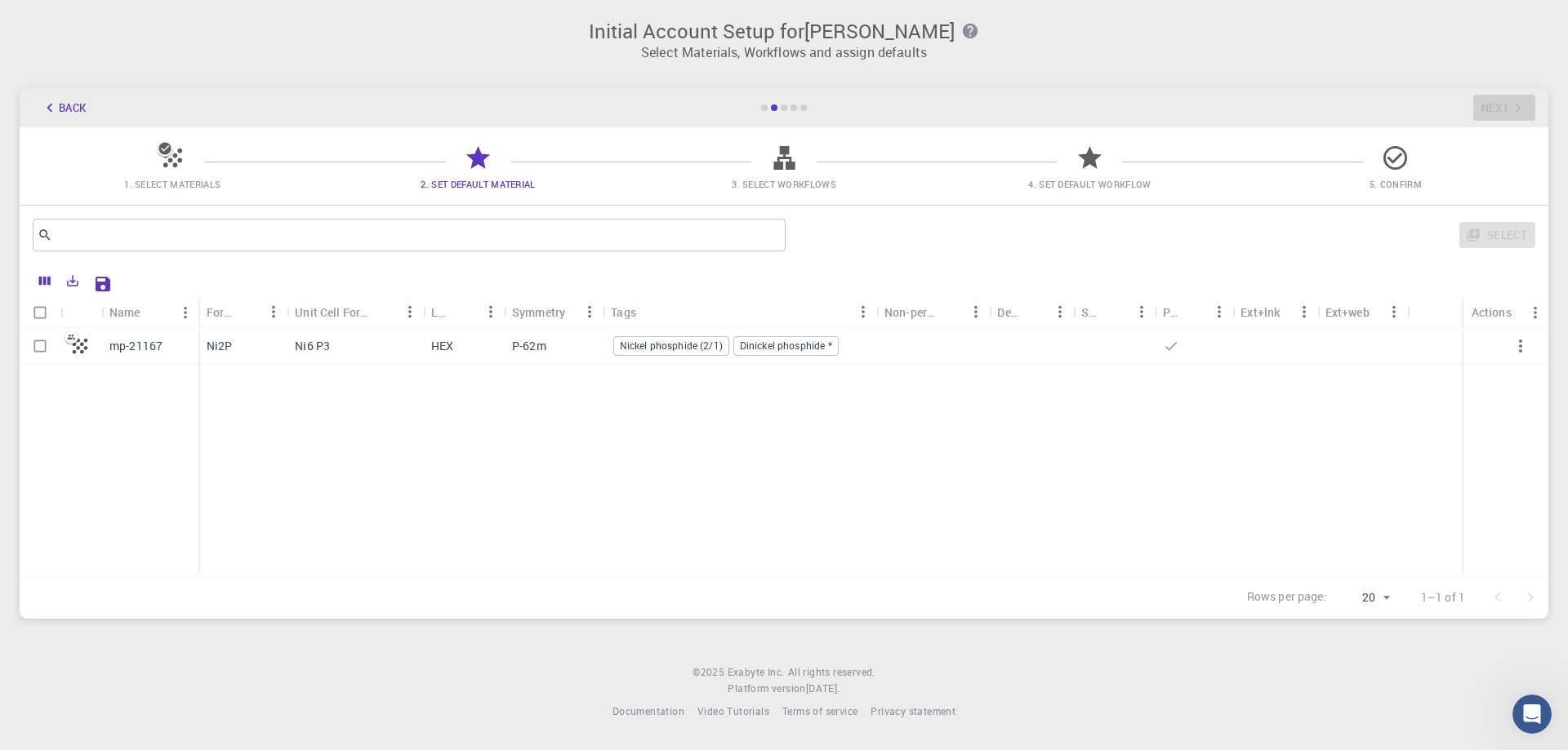
click at [695, 340] on span "Nickel phosphide (2/1)" at bounding box center [671, 346] width 114 height 14
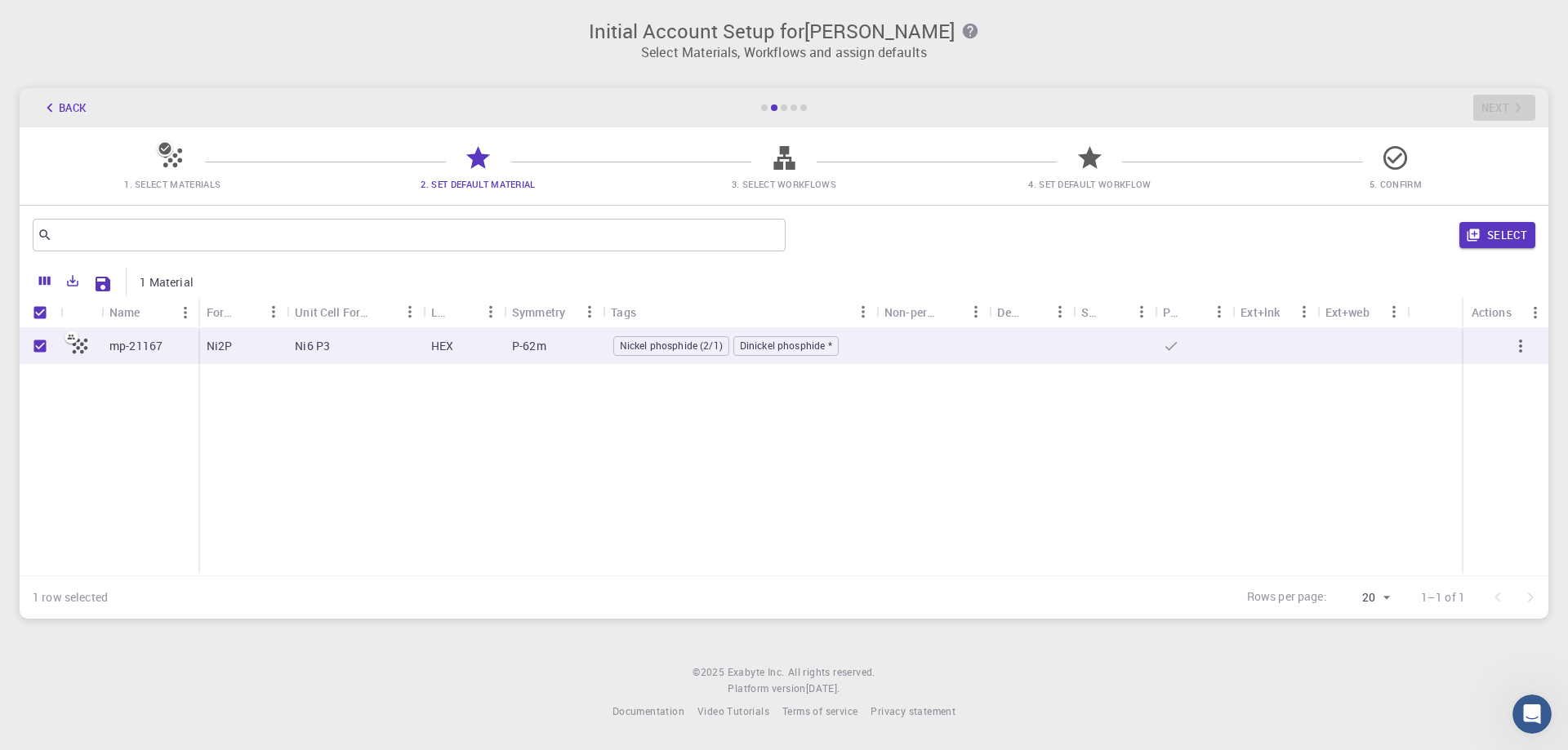
checkbox input "true"
click at [1525, 231] on button "Select" at bounding box center [1498, 234] width 76 height 26
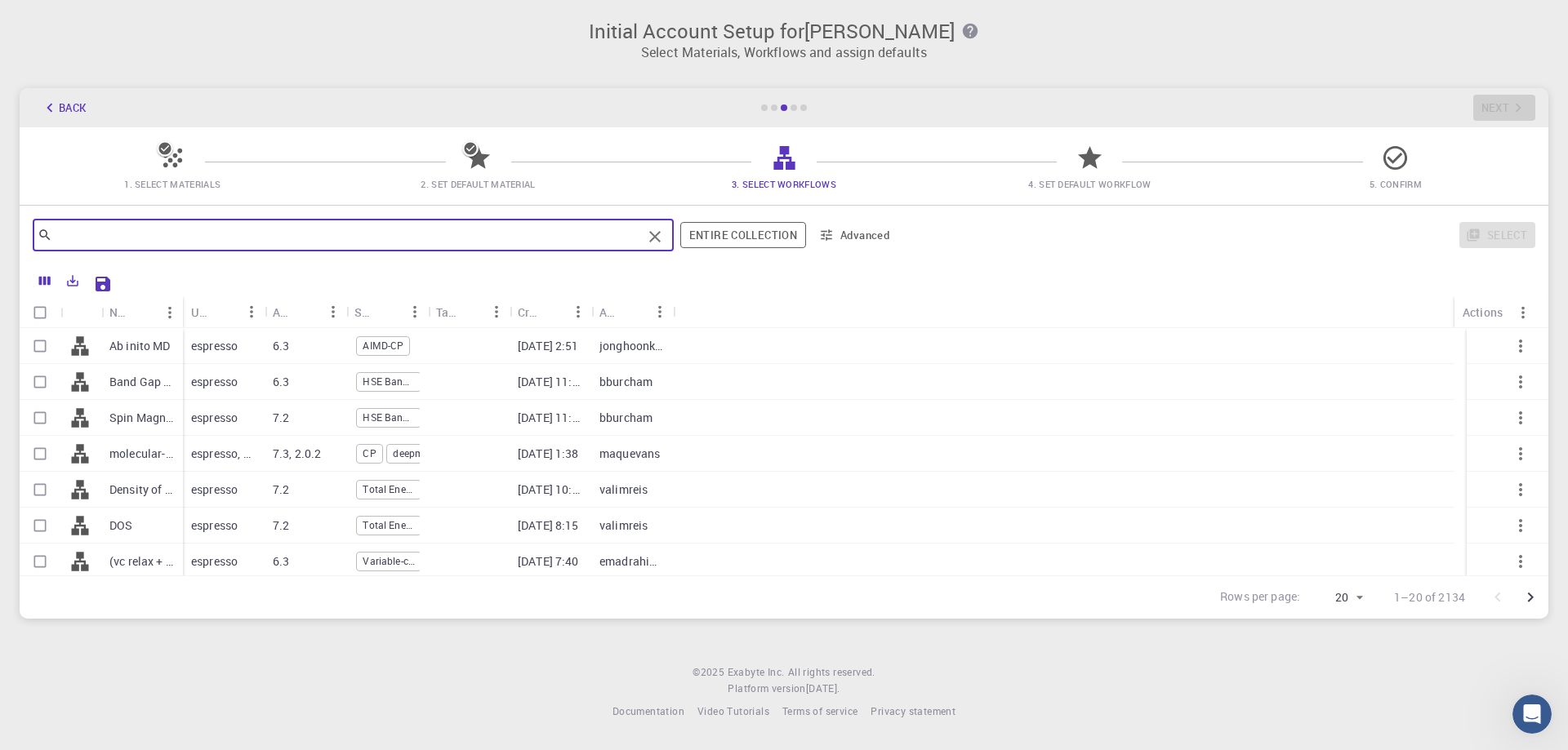
click at [248, 233] on input "text" at bounding box center [348, 234] width 590 height 22
type input "VASP"
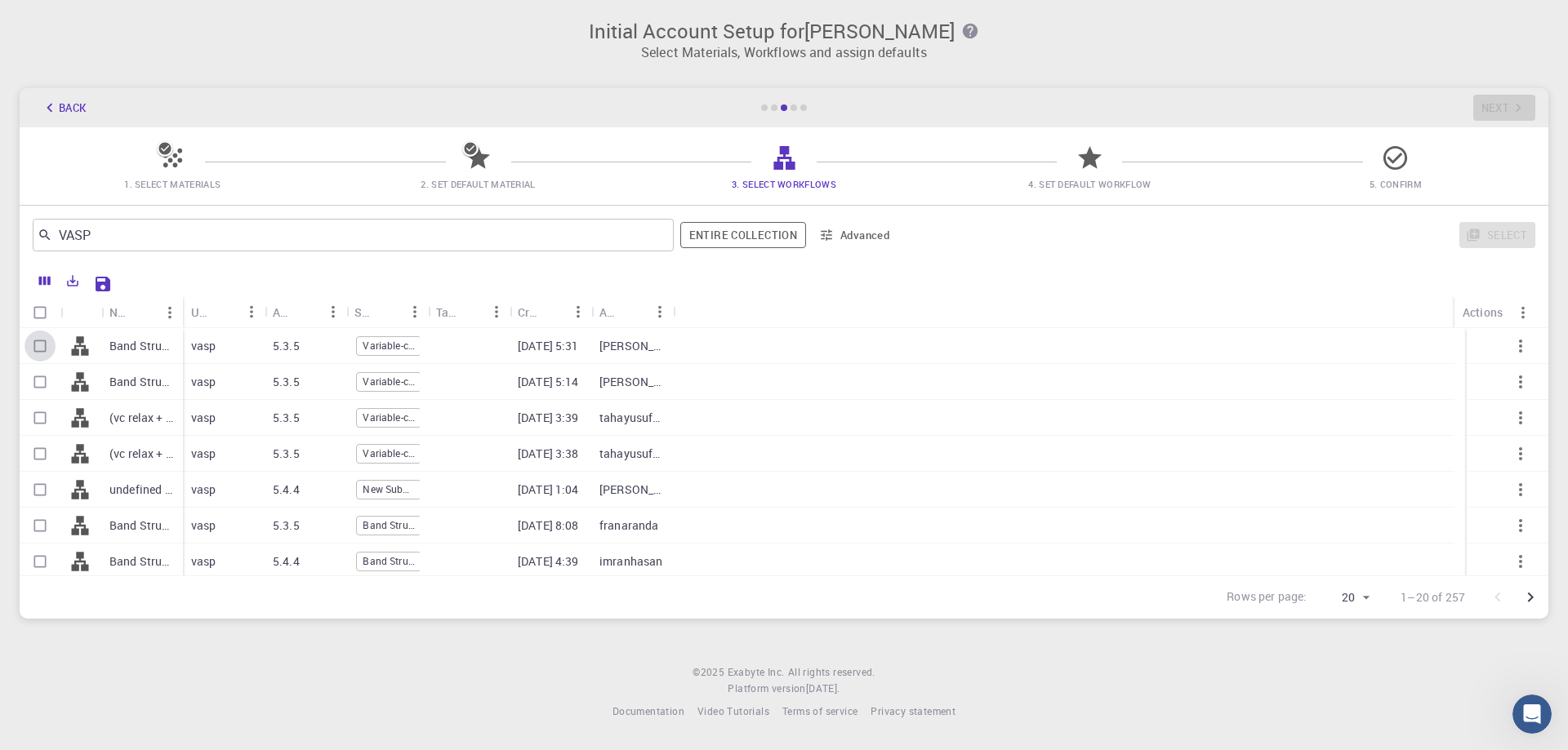
click at [43, 337] on input "Select row" at bounding box center [40, 347] width 31 height 31
checkbox input "true"
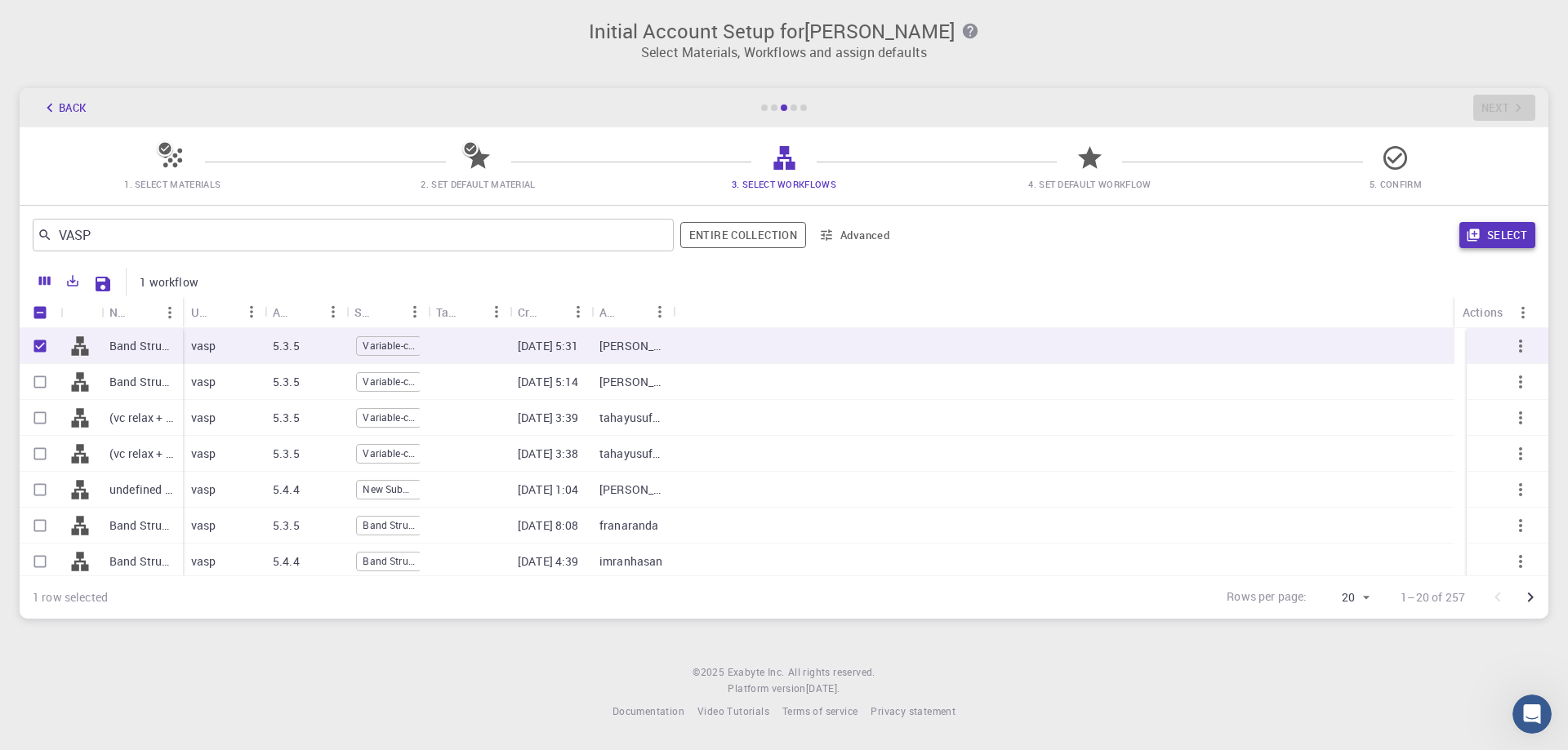
click at [1496, 227] on button "Select" at bounding box center [1498, 234] width 76 height 26
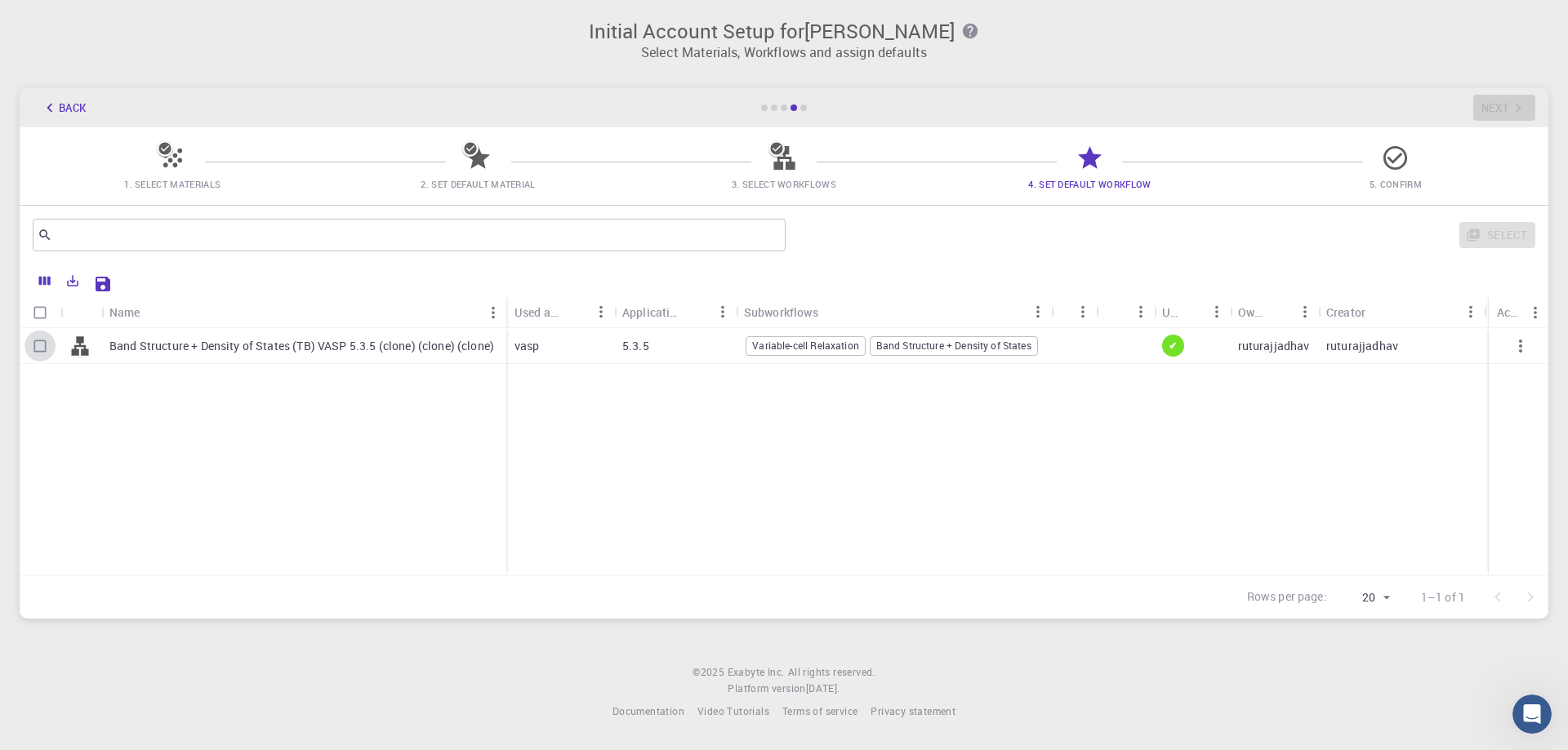
click at [41, 341] on input "Select row" at bounding box center [40, 347] width 31 height 31
checkbox input "true"
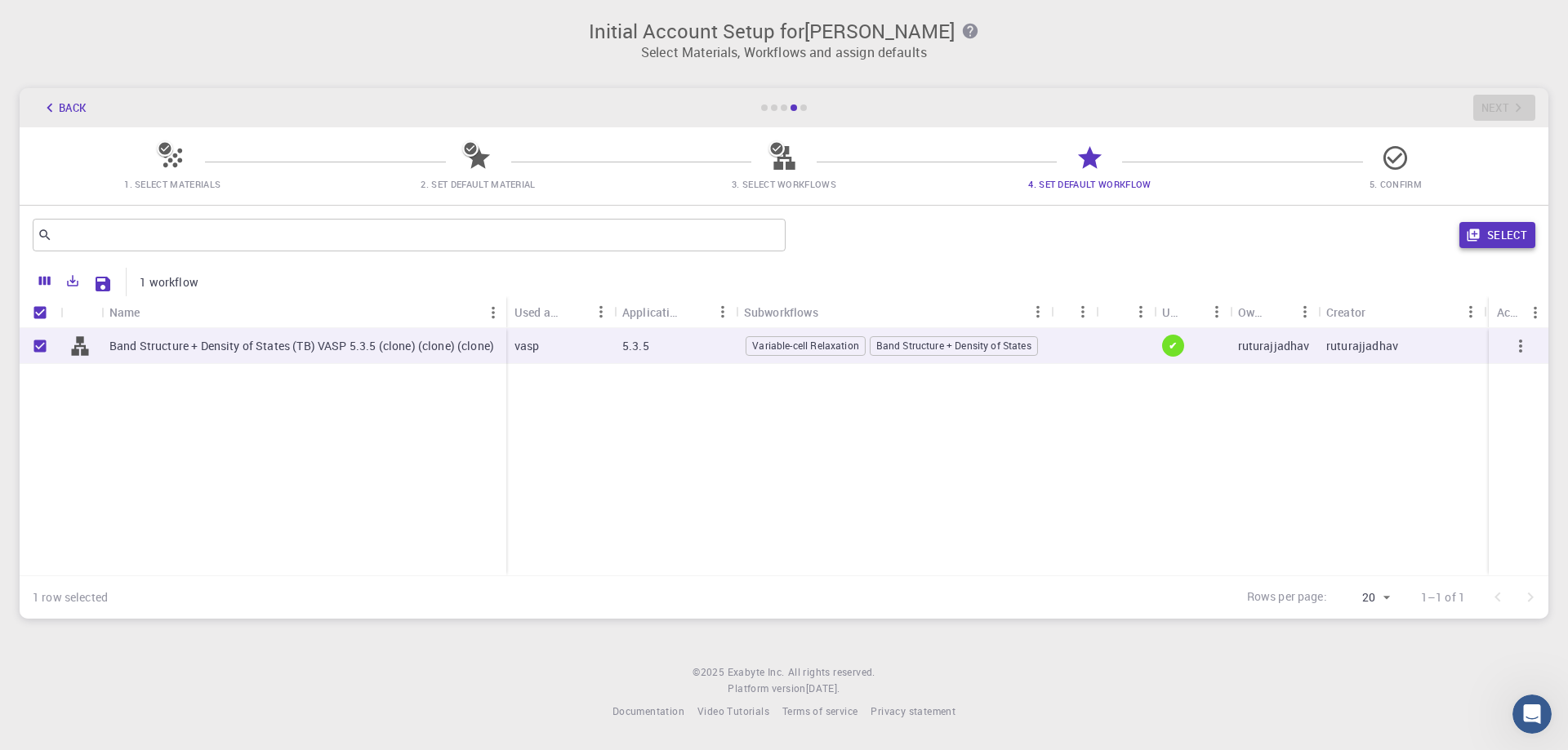
click at [1496, 235] on button "Select" at bounding box center [1498, 234] width 76 height 26
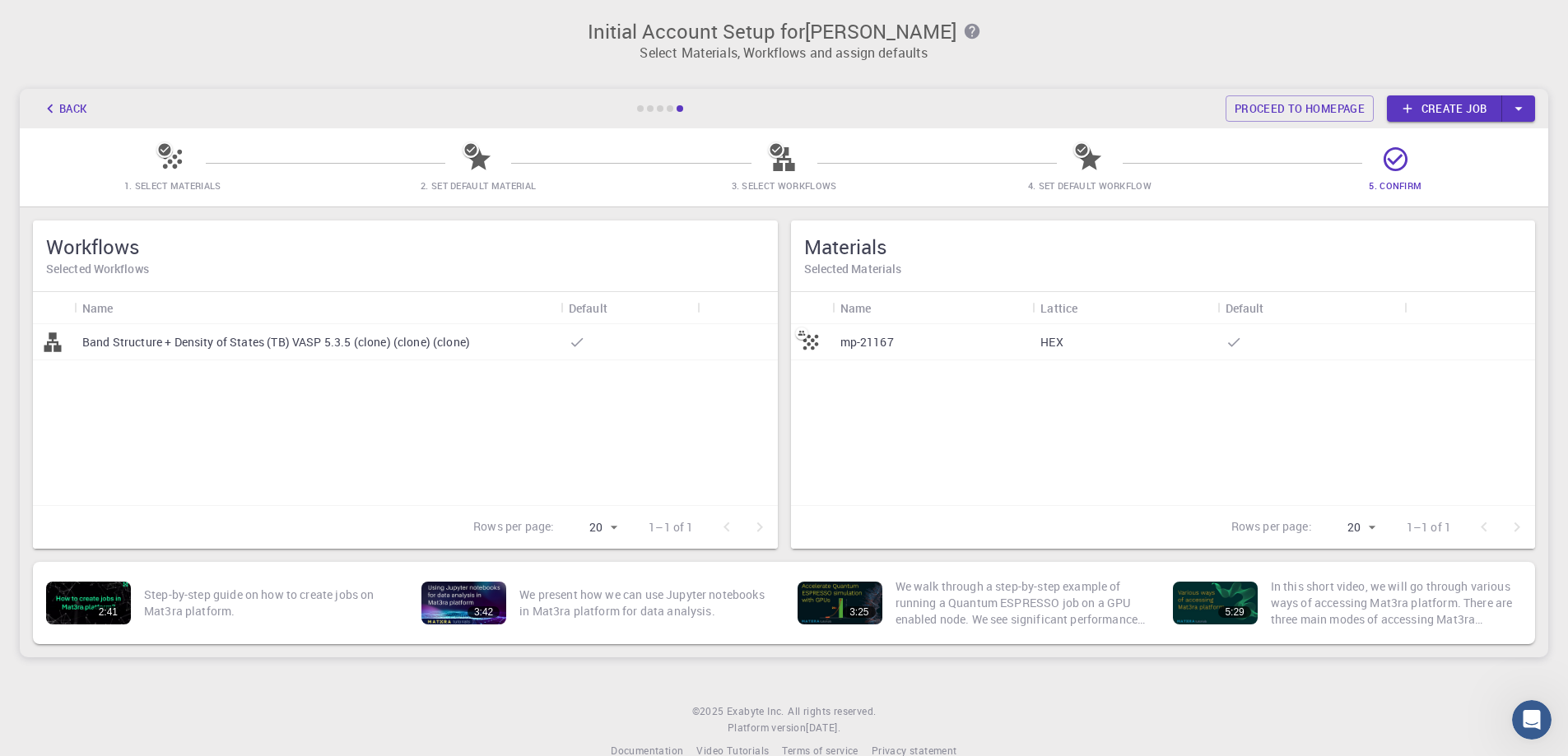
click at [307, 348] on p "Band Structure + Density of States (TB) VASP 5.3.5 (clone) (clone) (clone)" at bounding box center [277, 342] width 388 height 17
click at [985, 337] on div "mp-21167" at bounding box center [932, 342] width 201 height 36
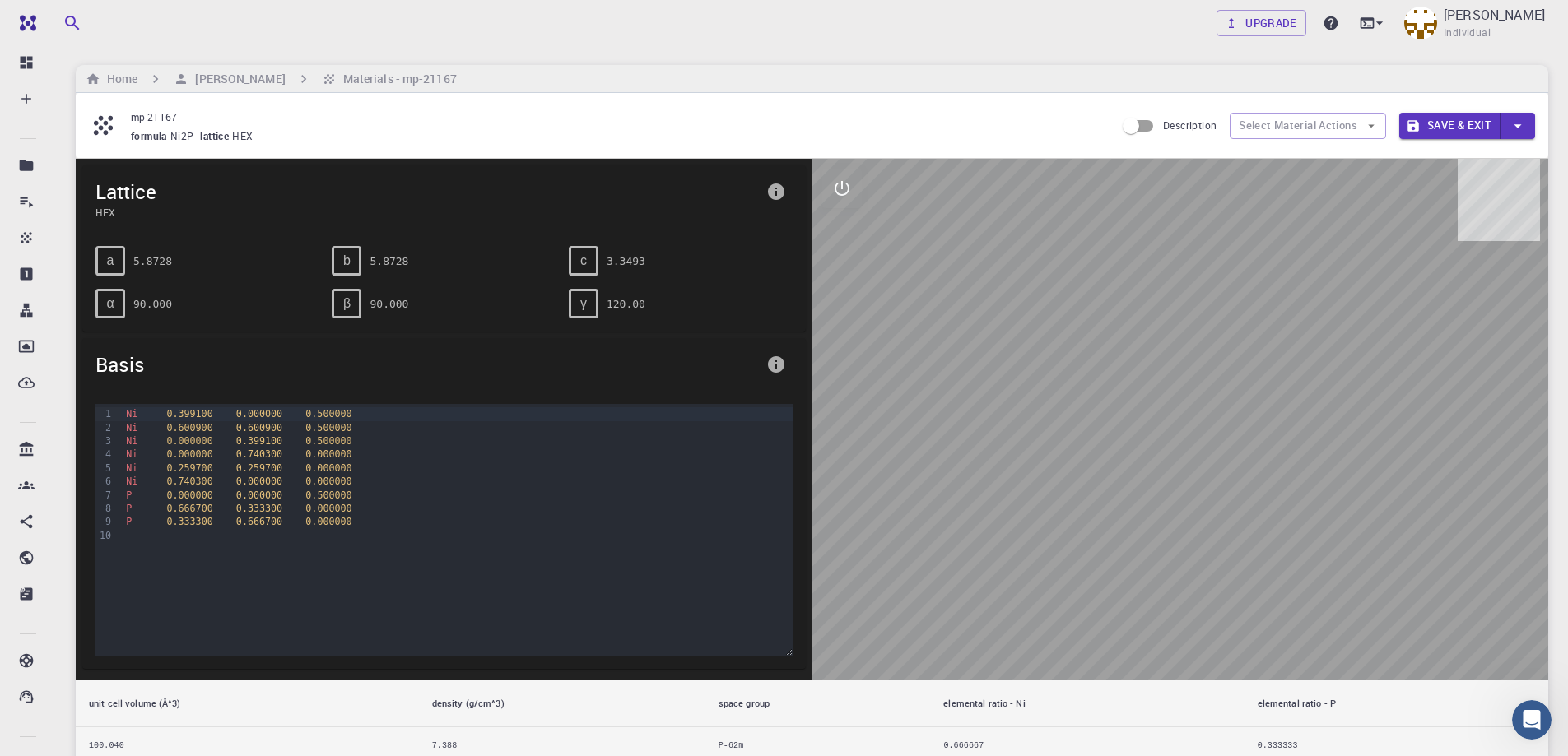
drag, startPoint x: 1158, startPoint y: 400, endPoint x: 1176, endPoint y: 326, distance: 76.2
click at [1130, 348] on div at bounding box center [1180, 419] width 736 height 522
drag, startPoint x: 1202, startPoint y: 315, endPoint x: 1222, endPoint y: 370, distance: 58.5
drag, startPoint x: 1222, startPoint y: 370, endPoint x: 1120, endPoint y: 344, distance: 105.3
click at [1120, 344] on div at bounding box center [1180, 419] width 736 height 522
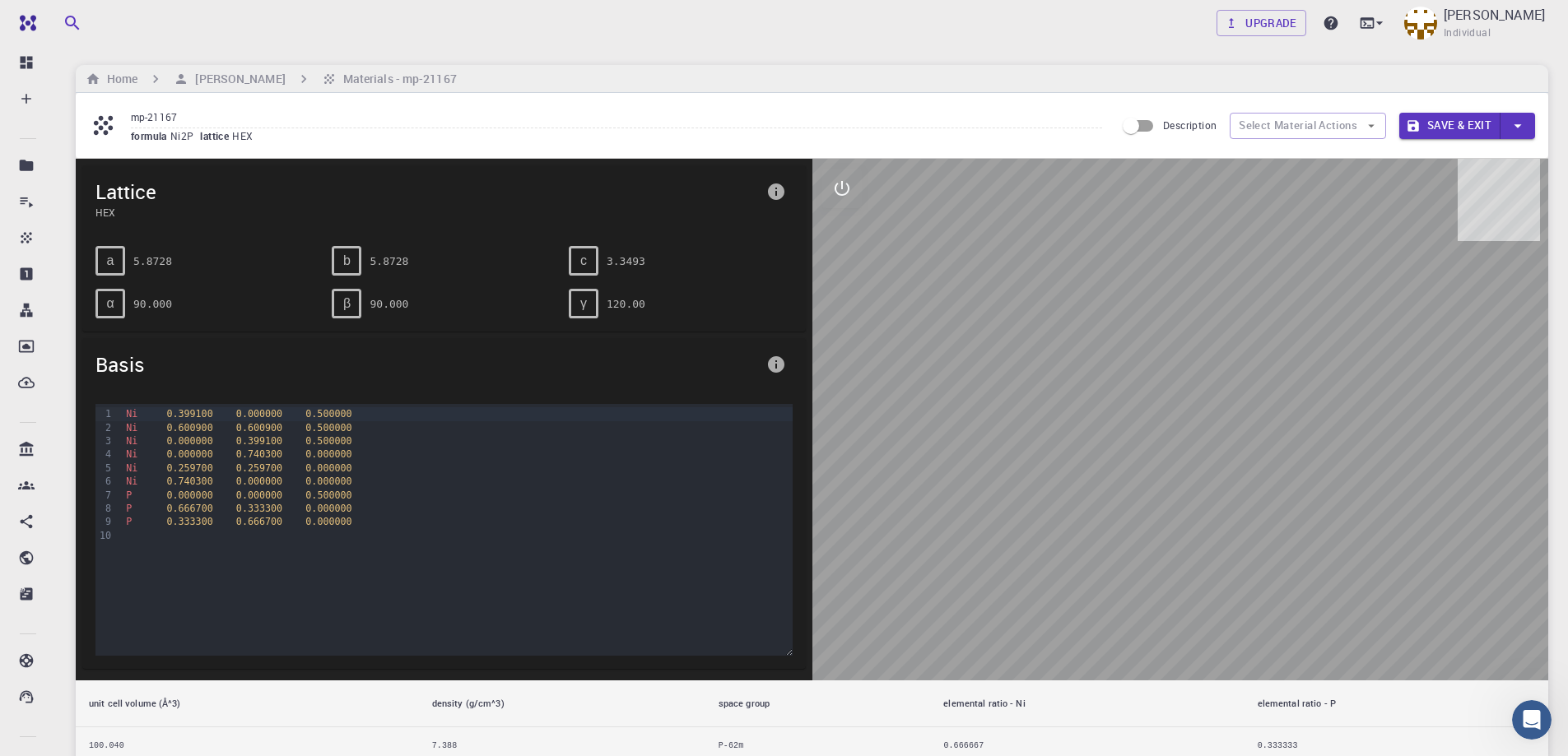
drag, startPoint x: 1022, startPoint y: 288, endPoint x: 1028, endPoint y: 238, distance: 50.4
click at [1028, 238] on div at bounding box center [1180, 419] width 736 height 522
click at [311, 422] on span "0.500000" at bounding box center [328, 428] width 46 height 12
click at [317, 411] on span "0.500000" at bounding box center [328, 414] width 46 height 12
click at [588, 248] on div "c" at bounding box center [584, 261] width 30 height 30
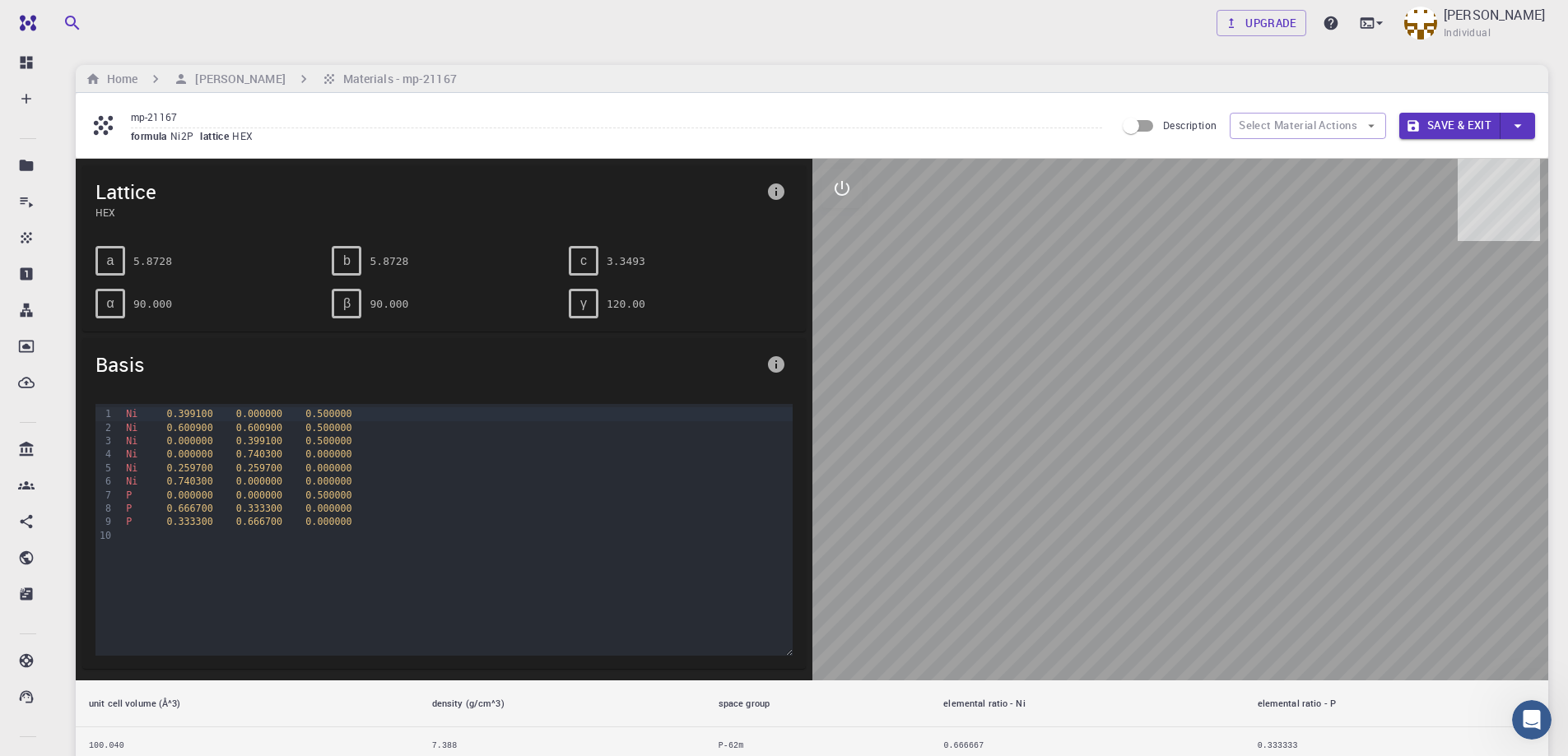
drag, startPoint x: 579, startPoint y: 307, endPoint x: 167, endPoint y: 373, distance: 417.3
click at [559, 307] on div "γ 120.00" at bounding box center [673, 296] width 236 height 42
drag, startPoint x: 123, startPoint y: 500, endPoint x: 137, endPoint y: 551, distance: 52.9
click at [123, 501] on div "Ni 0.399100 0.000000 0.500000 Ni 0.600900 0.600900 0.500000 Ni 0.000000 0.39910…" at bounding box center [456, 485] width 670 height 164
drag, startPoint x: 138, startPoint y: 552, endPoint x: 151, endPoint y: 542, distance: 16.4
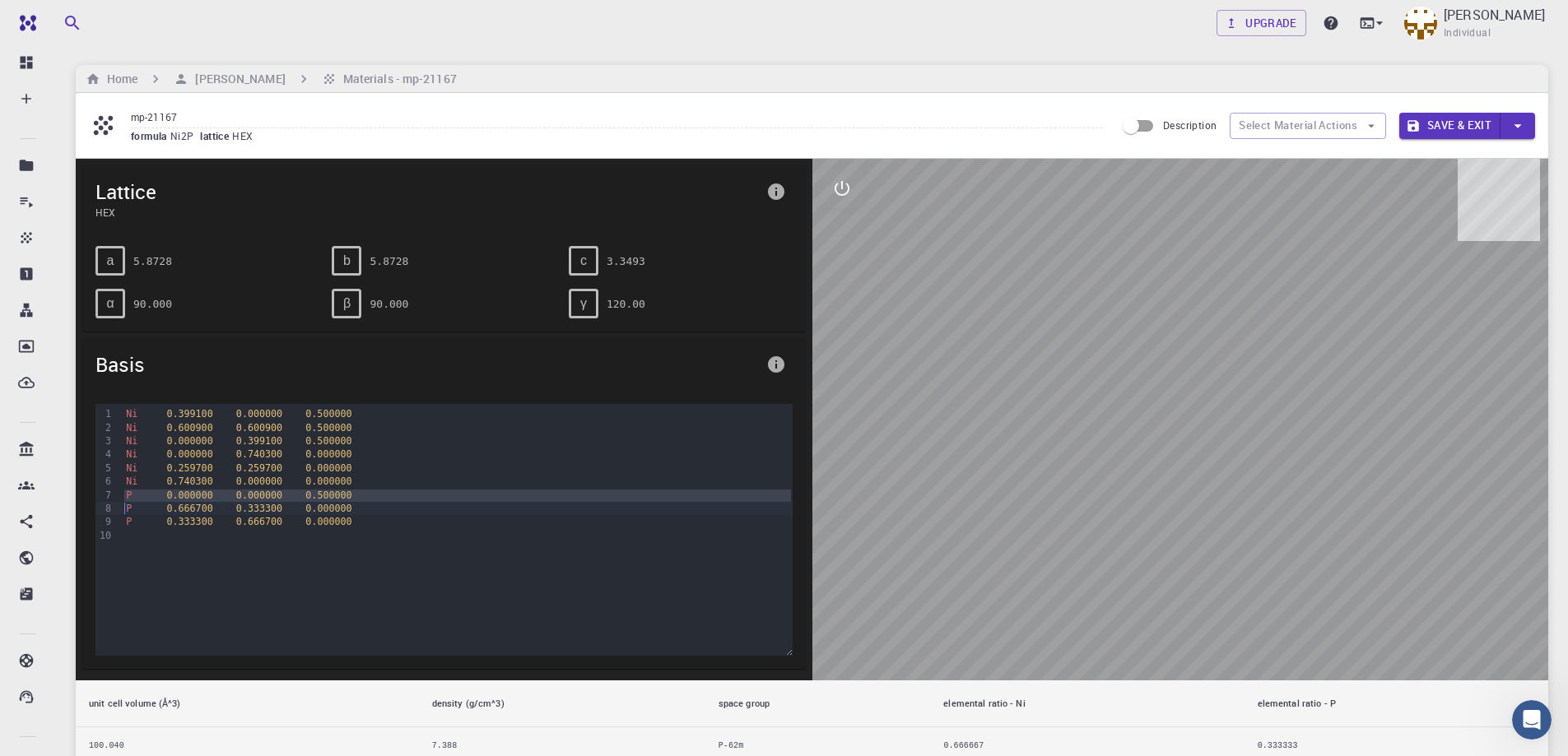
click at [150, 542] on div "Ni 0.399100 0.000000 0.500000 Ni 0.600900 0.600900 0.500000 Ni 0.000000 0.39910…" at bounding box center [456, 485] width 670 height 164
drag, startPoint x: 222, startPoint y: 499, endPoint x: 230, endPoint y: 499, distance: 8.0
click at [223, 499] on div "P 0.000000 0.000000 0.500000" at bounding box center [456, 495] width 670 height 13
drag, startPoint x: 238, startPoint y: 527, endPoint x: 233, endPoint y: 542, distance: 15.8
click at [235, 536] on div "Ni 0.399100 0.000000 0.500000 Ni 0.600900 0.600900 0.500000 Ni 0.000000 0.39910…" at bounding box center [456, 485] width 670 height 164
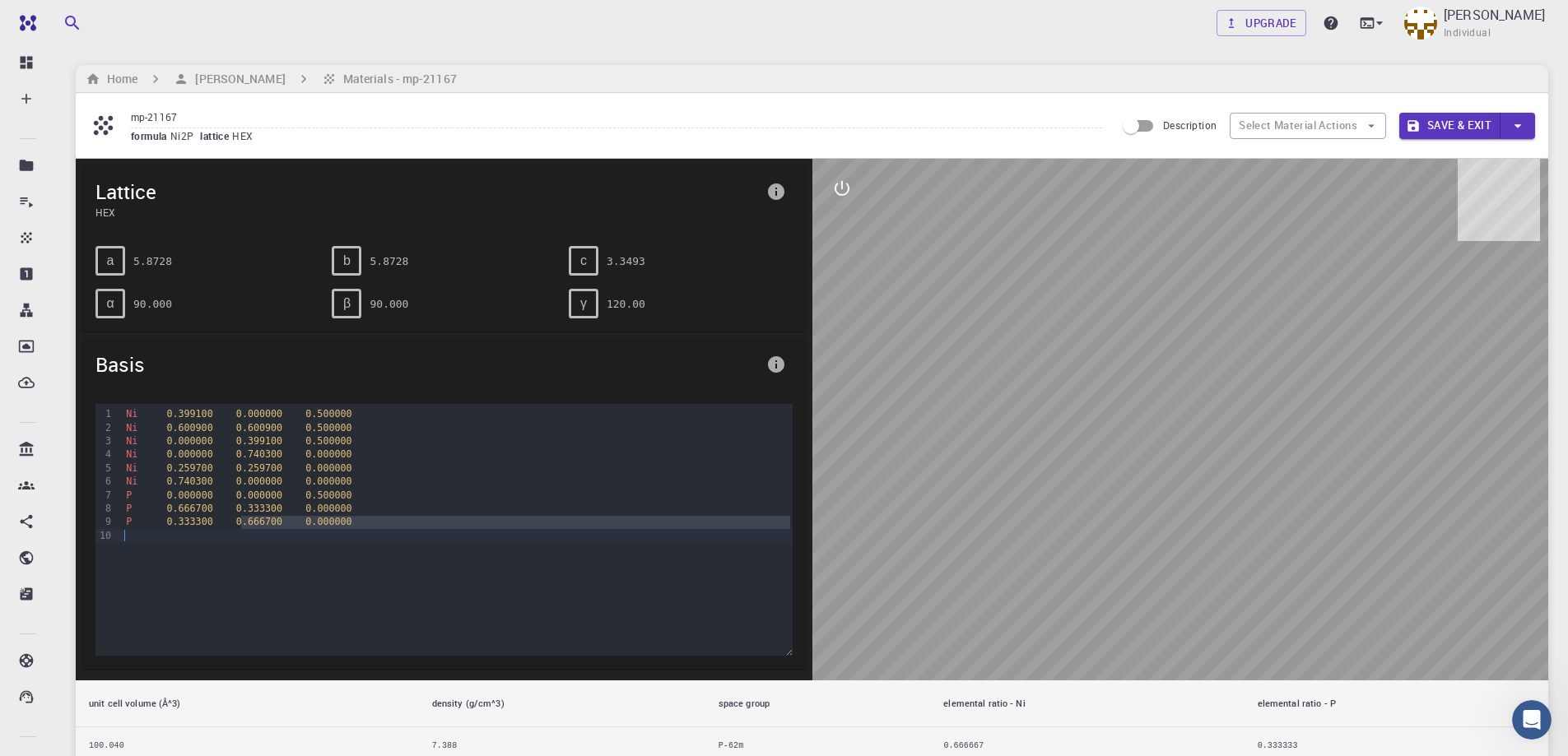
click at [235, 546] on div "Ni 0.399100 0.000000 0.500000 Ni 0.600900 0.600900 0.500000 Ni 0.000000 0.39910…" at bounding box center [456, 485] width 670 height 164
drag, startPoint x: 1040, startPoint y: 384, endPoint x: 1170, endPoint y: 401, distance: 131.1
click at [1166, 404] on div at bounding box center [1180, 419] width 736 height 522
drag, startPoint x: 1217, startPoint y: 376, endPoint x: 1253, endPoint y: 255, distance: 126.2
drag, startPoint x: 1253, startPoint y: 255, endPoint x: 919, endPoint y: 588, distance: 471.6
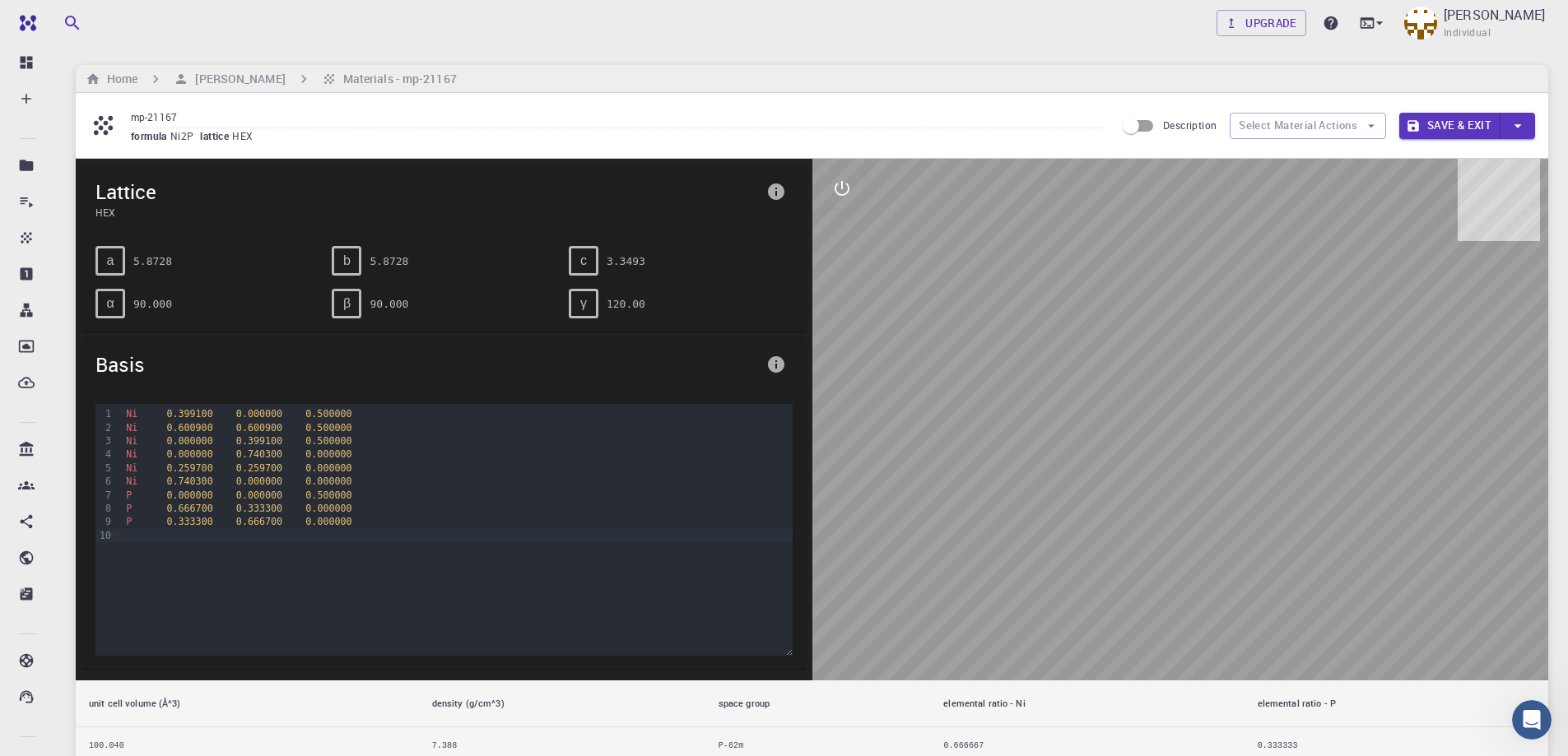
click at [918, 590] on div at bounding box center [1180, 419] width 736 height 522
drag, startPoint x: 938, startPoint y: 569, endPoint x: 959, endPoint y: 418, distance: 152.5
click at [967, 419] on div at bounding box center [1180, 419] width 736 height 522
drag, startPoint x: 1170, startPoint y: 455, endPoint x: 1223, endPoint y: 367, distance: 102.7
click at [1178, 414] on div at bounding box center [1180, 419] width 736 height 522
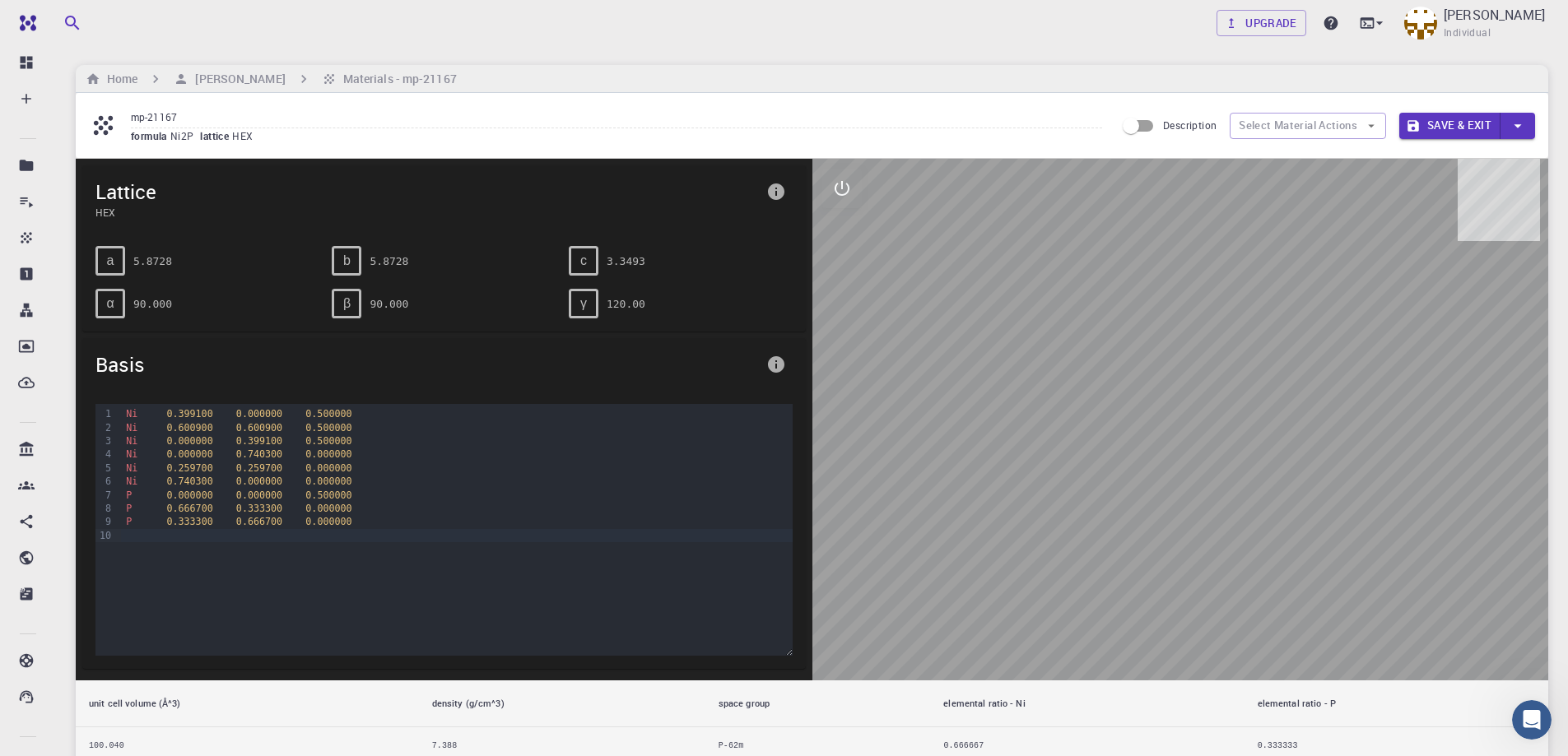
drag, startPoint x: 1243, startPoint y: 329, endPoint x: 1217, endPoint y: 223, distance: 109.1
drag, startPoint x: 1217, startPoint y: 223, endPoint x: 1431, endPoint y: 203, distance: 214.9
click at [1431, 204] on div at bounding box center [1180, 419] width 736 height 522
click at [1527, 117] on button "button" at bounding box center [1517, 126] width 34 height 27
click at [1420, 184] on li "Save" at bounding box center [1436, 182] width 76 height 25
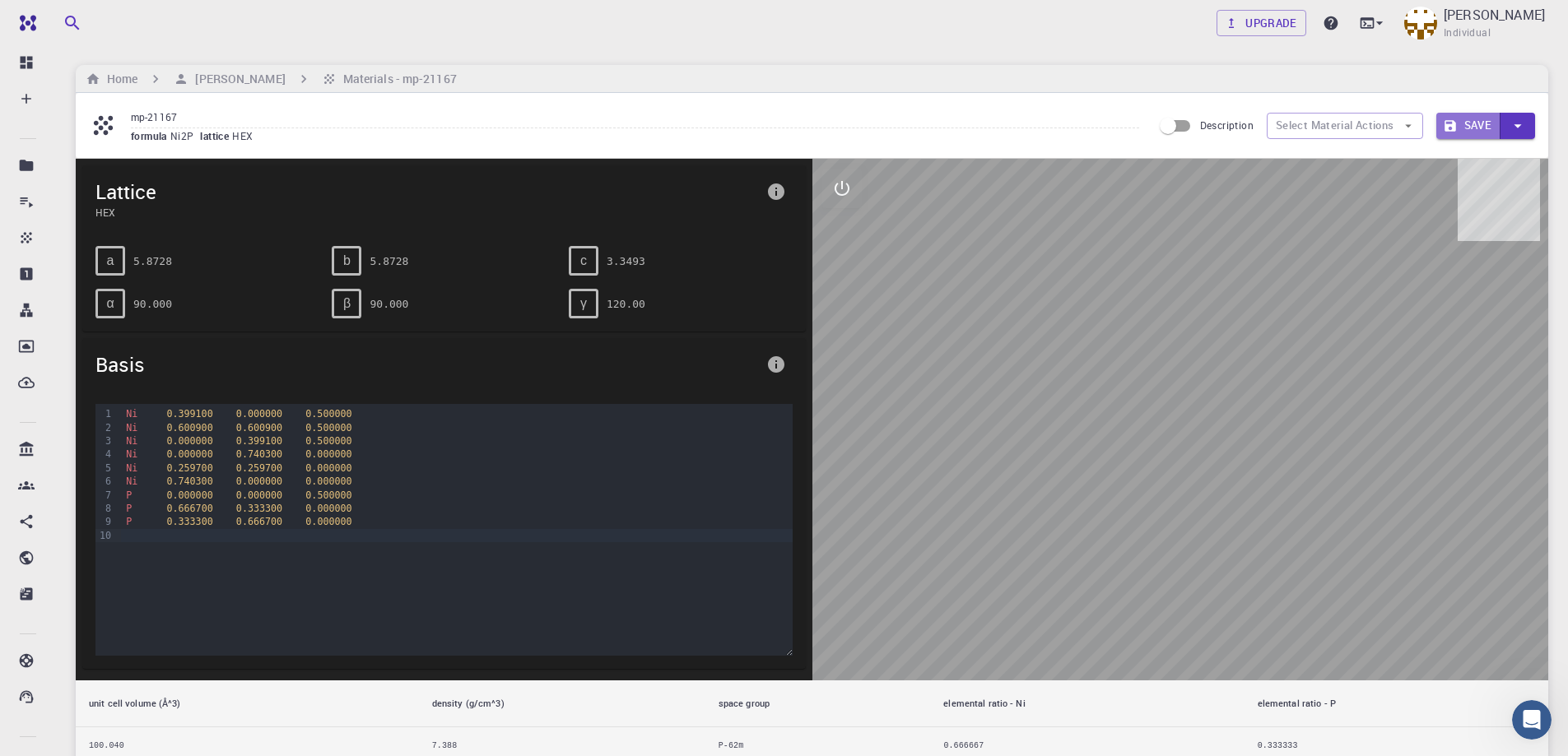
click at [1474, 132] on button "Save" at bounding box center [1469, 126] width 65 height 27
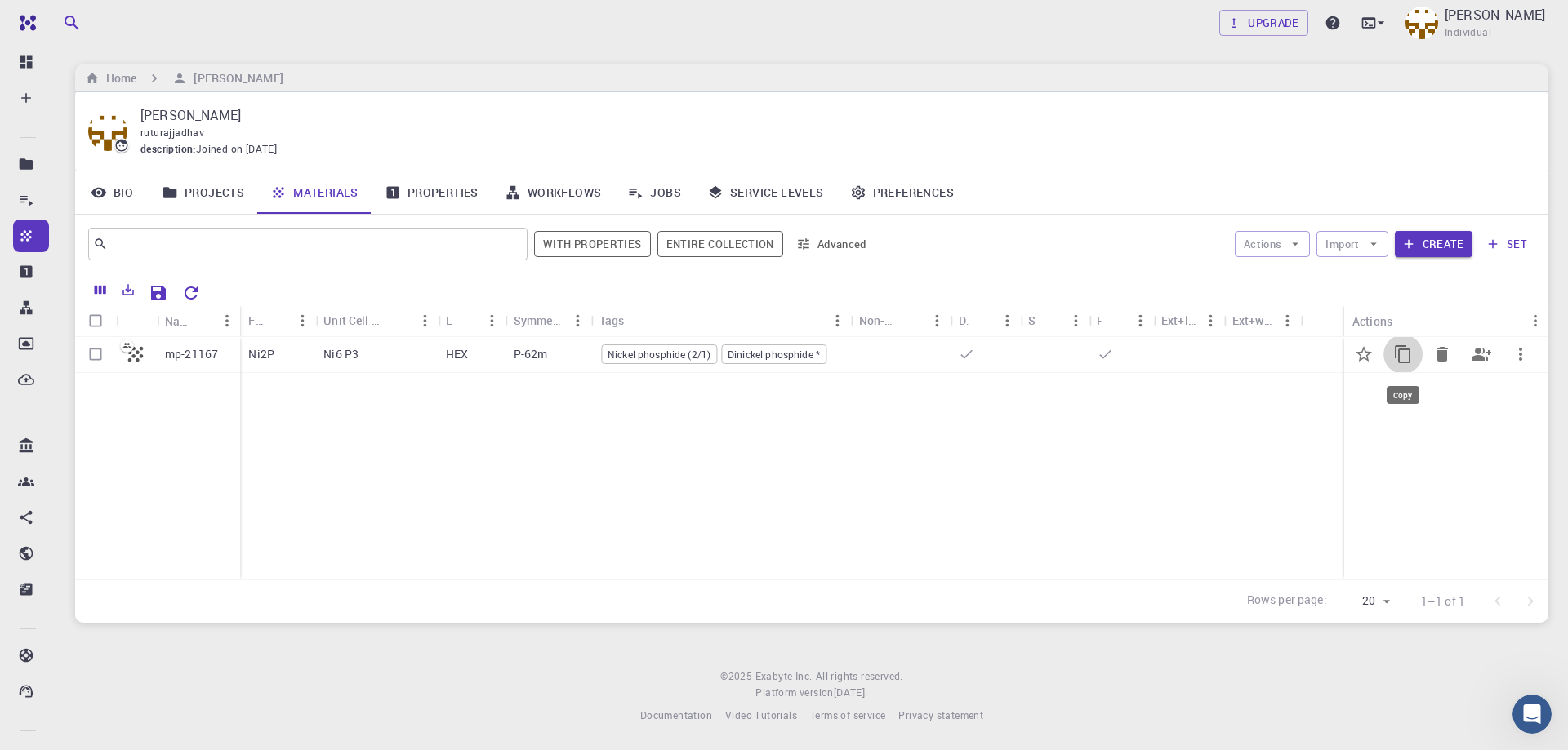
click at [1410, 354] on icon "Copy" at bounding box center [1403, 354] width 16 height 18
